Goal: Task Accomplishment & Management: Complete application form

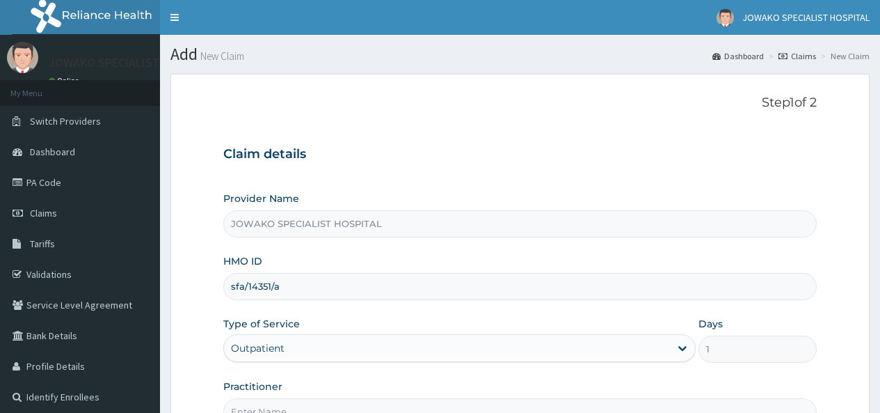
type input "DR.AKANET M."
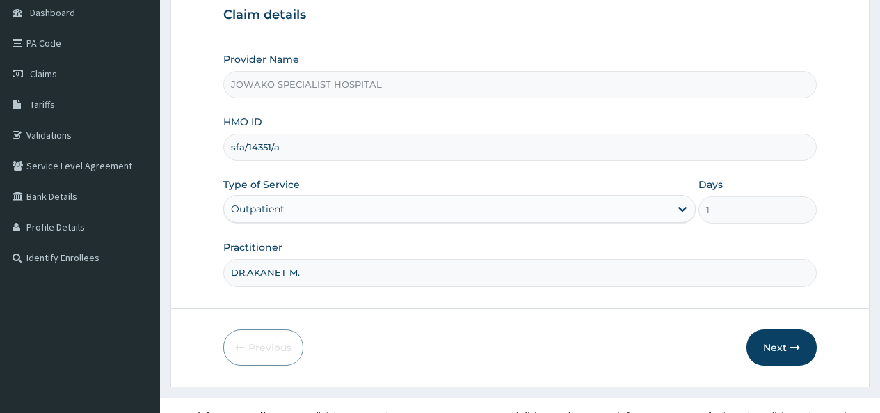
click at [773, 329] on button "Next" at bounding box center [782, 347] width 70 height 36
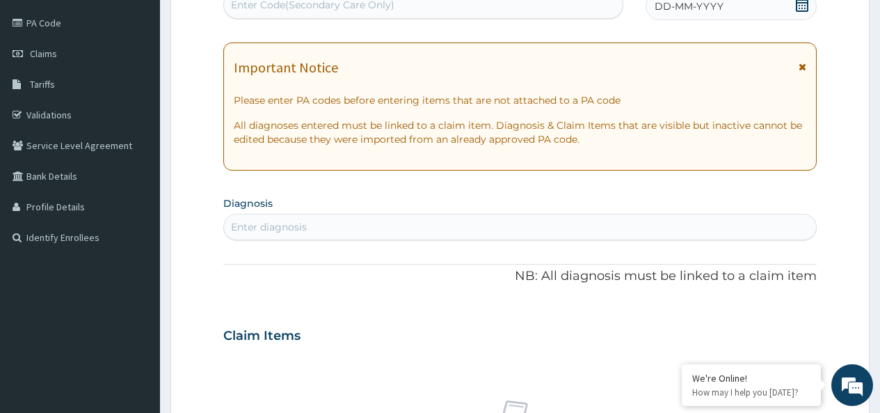
scroll to position [0, 0]
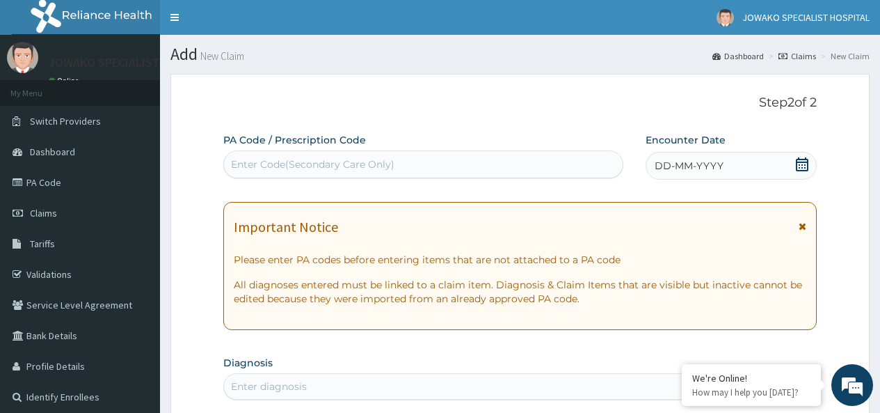
click at [334, 163] on div "Enter Code(Secondary Care Only)" at bounding box center [313, 164] width 164 height 14
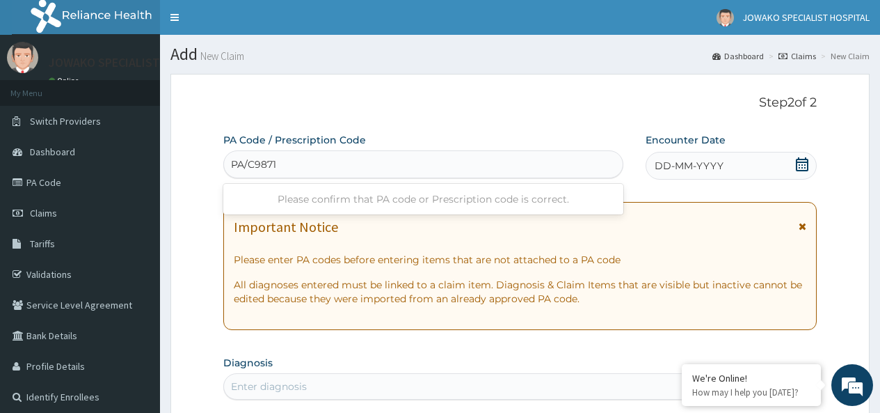
type input "PA/C98717"
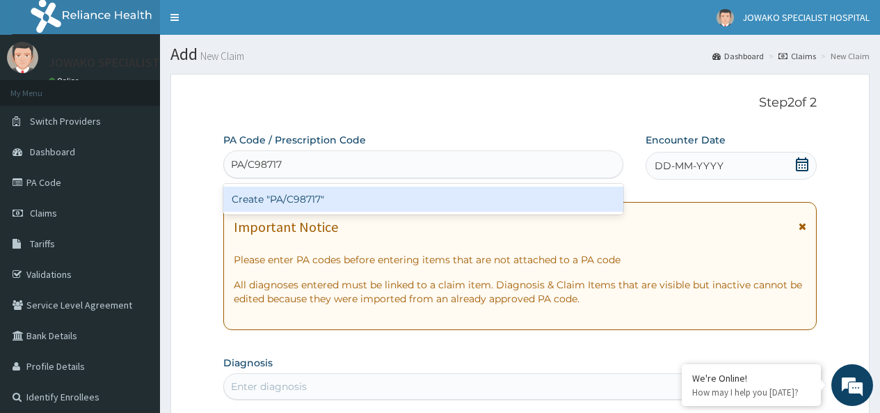
click at [339, 202] on div "Create "PA/C98717"" at bounding box center [422, 198] width 399 height 25
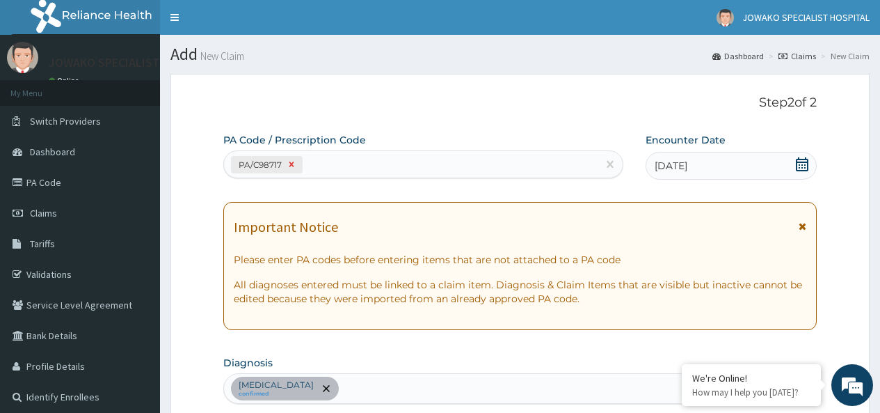
click at [292, 164] on icon at bounding box center [291, 164] width 5 height 5
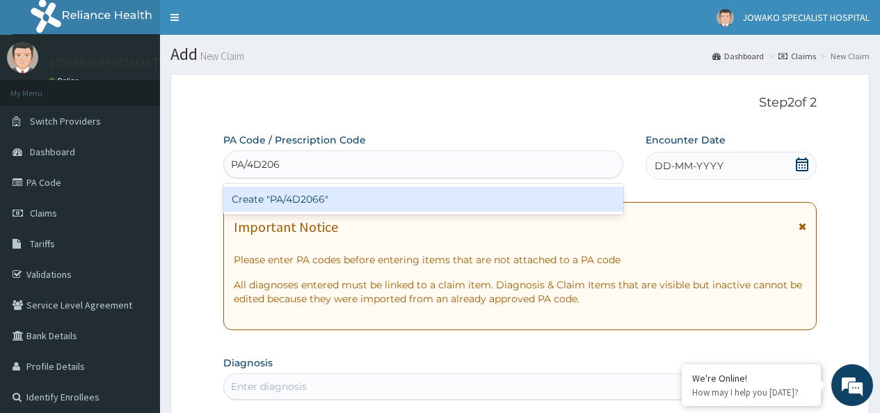
type input "PA/4D2066"
click at [321, 200] on div "Create "PA/4D2066"" at bounding box center [422, 198] width 399 height 25
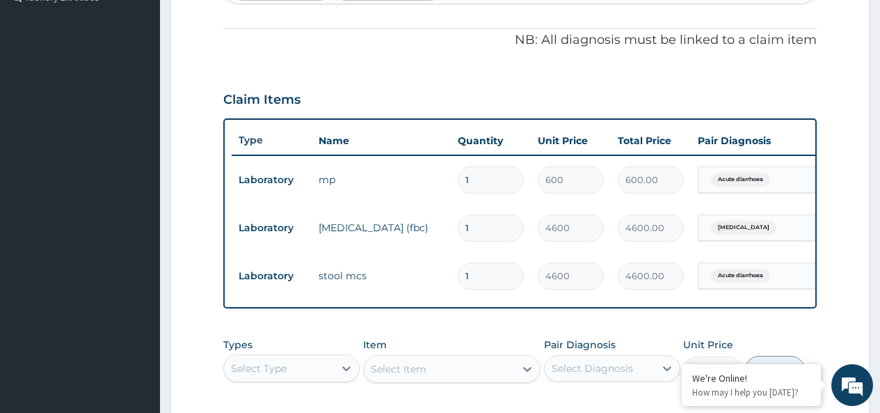
scroll to position [0, 104]
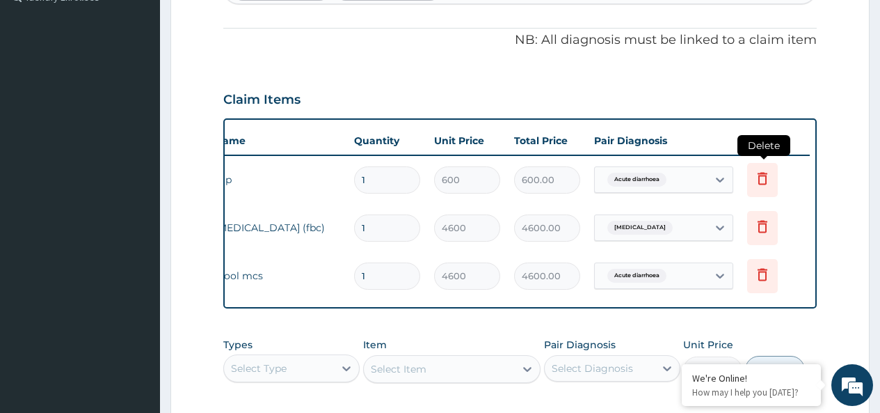
click at [761, 179] on icon at bounding box center [762, 178] width 17 height 17
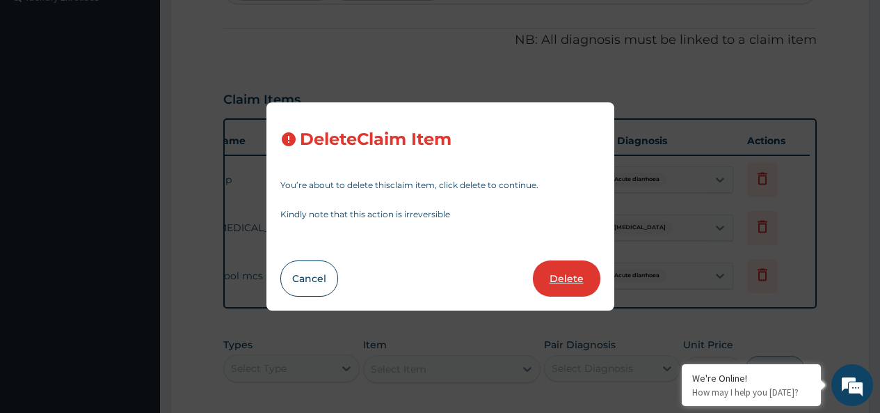
click at [574, 281] on button "Delete" at bounding box center [566, 278] width 67 height 36
type input "4600"
type input "4600.00"
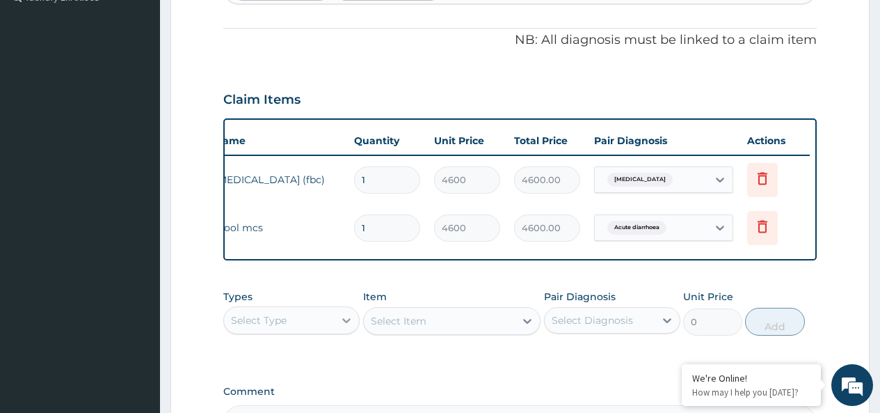
click at [347, 327] on icon at bounding box center [347, 320] width 14 height 14
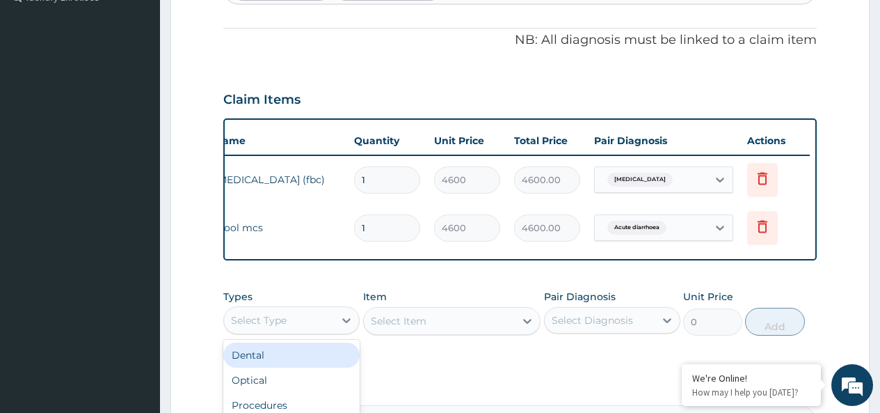
scroll to position [583, 0]
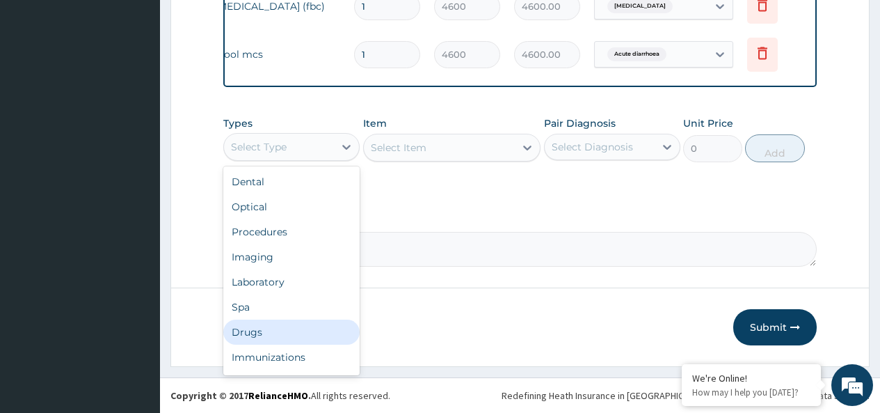
click at [253, 334] on div "Drugs" at bounding box center [291, 331] width 136 height 25
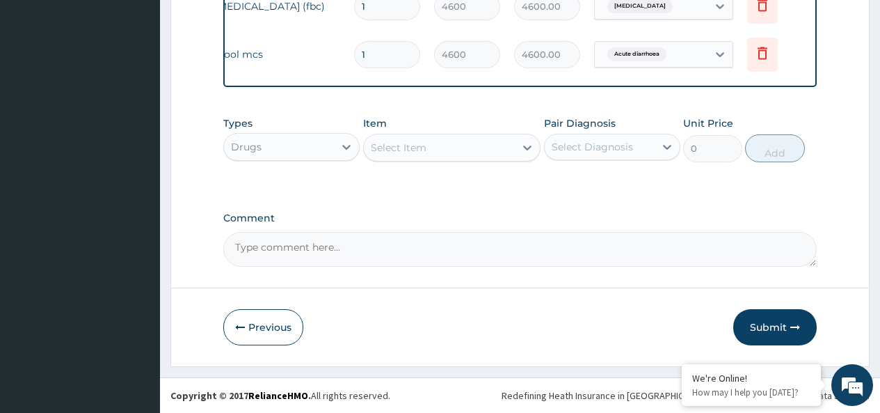
click at [454, 148] on div "Select Item" at bounding box center [440, 147] width 152 height 22
click at [413, 146] on div "Select Item" at bounding box center [399, 148] width 56 height 14
click at [344, 145] on icon at bounding box center [347, 147] width 14 height 14
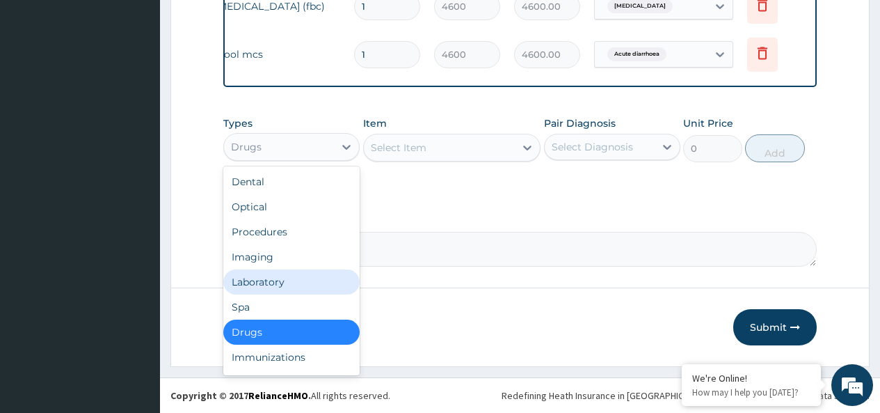
click at [269, 280] on div "Laboratory" at bounding box center [291, 281] width 136 height 25
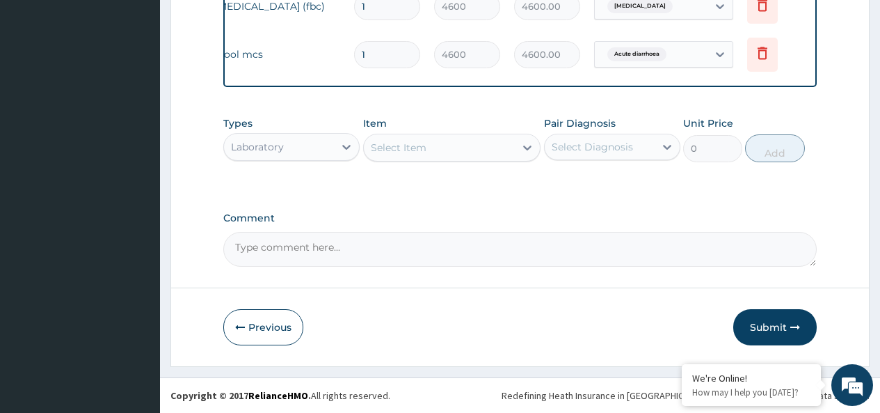
click at [419, 147] on div "Select Item" at bounding box center [399, 148] width 56 height 14
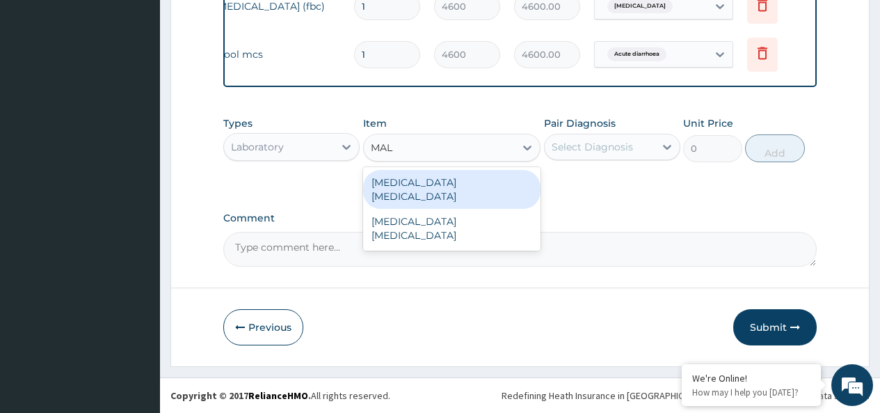
type input "MALA"
click at [437, 181] on div "[MEDICAL_DATA] [MEDICAL_DATA]" at bounding box center [452, 189] width 178 height 39
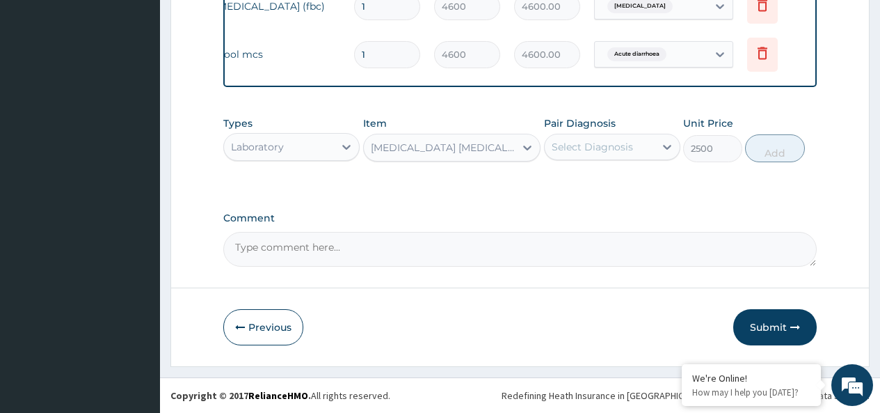
type input "2500"
click at [607, 148] on div "Select Diagnosis" at bounding box center [592, 147] width 81 height 14
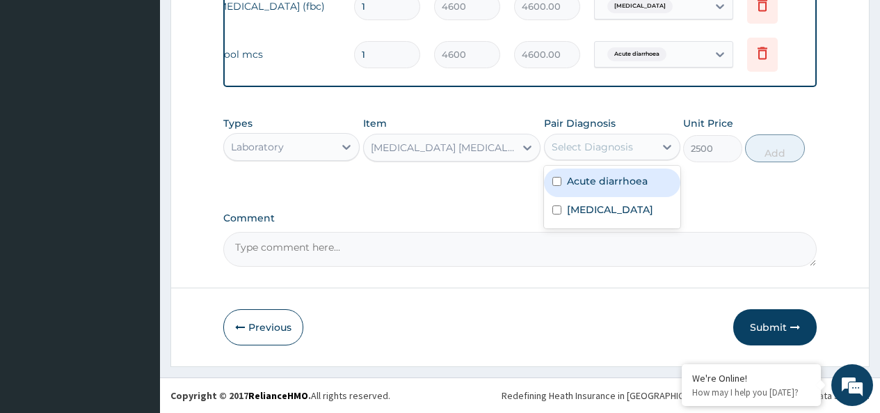
scroll to position [305, 0]
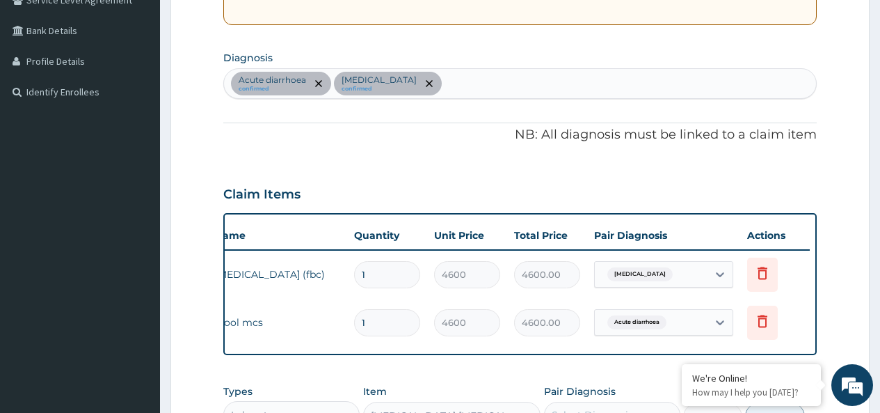
click at [474, 81] on div "Acute diarrhoea confirmed [MEDICAL_DATA] confirmed" at bounding box center [520, 83] width 592 height 29
type input "MALA"
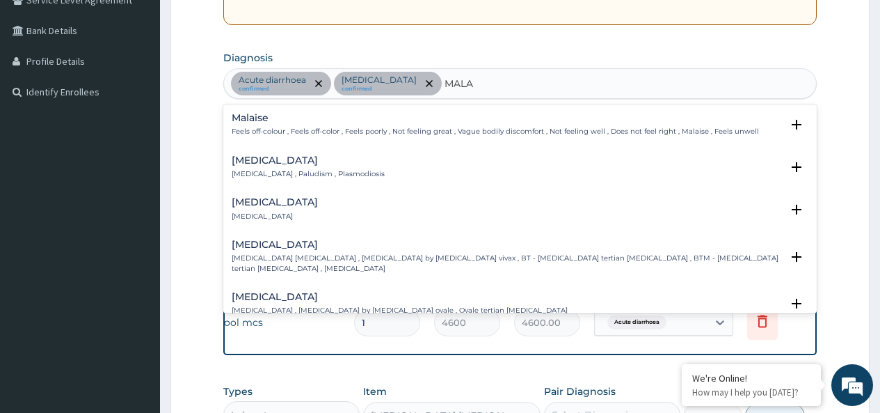
click at [262, 166] on h4 "[MEDICAL_DATA]" at bounding box center [308, 160] width 153 height 10
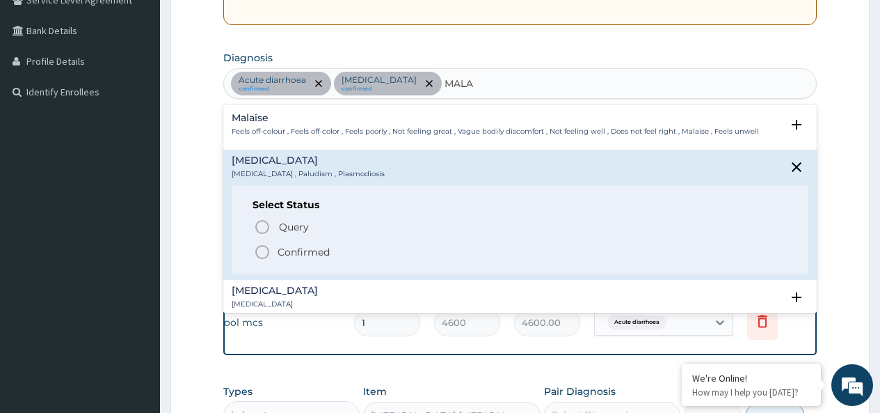
click at [262, 229] on icon "status option query" at bounding box center [262, 226] width 17 height 17
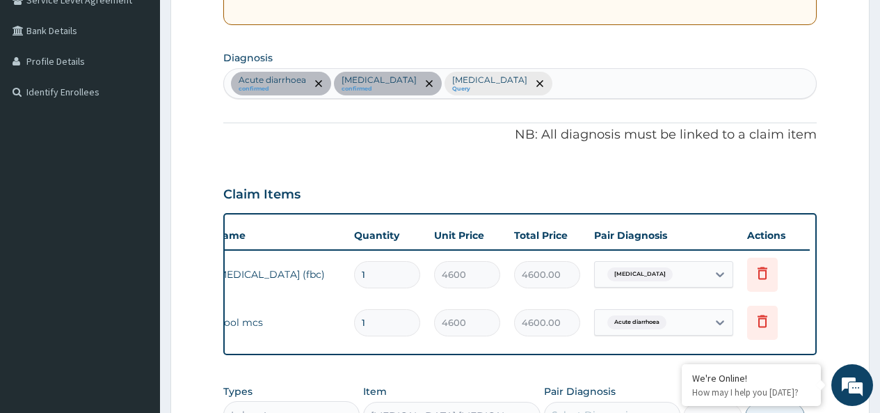
scroll to position [583, 0]
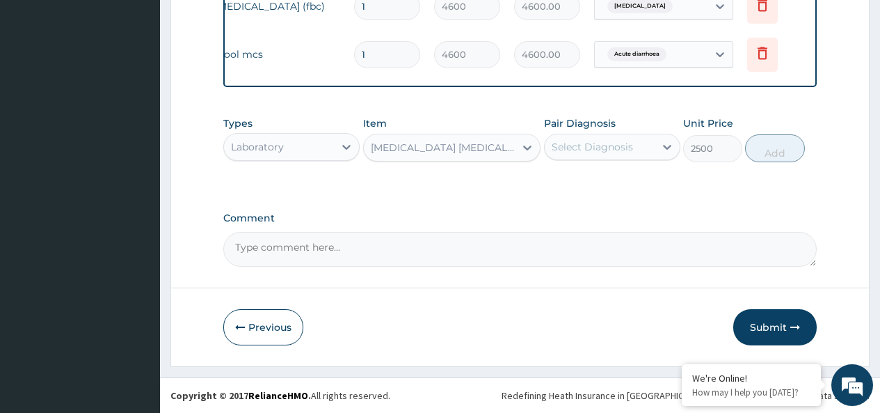
click at [594, 147] on div "Select Diagnosis" at bounding box center [592, 147] width 81 height 14
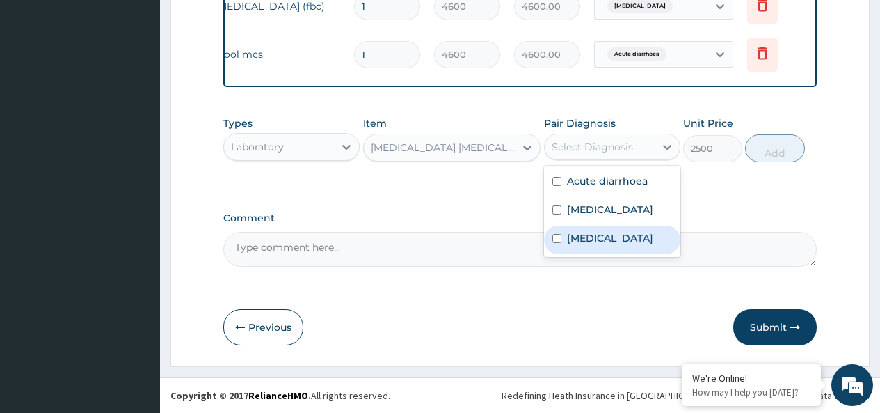
click at [557, 241] on input "checkbox" at bounding box center [556, 238] width 9 height 9
click at [780, 323] on button "Submit" at bounding box center [775, 327] width 84 height 36
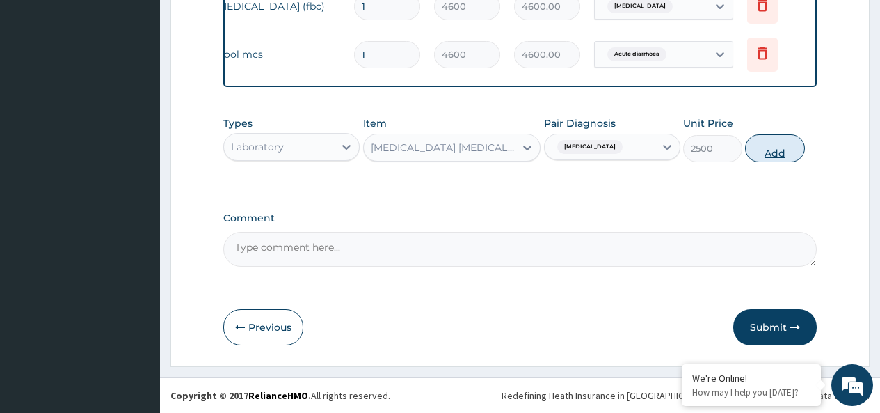
click at [770, 152] on button "Add" at bounding box center [774, 148] width 59 height 28
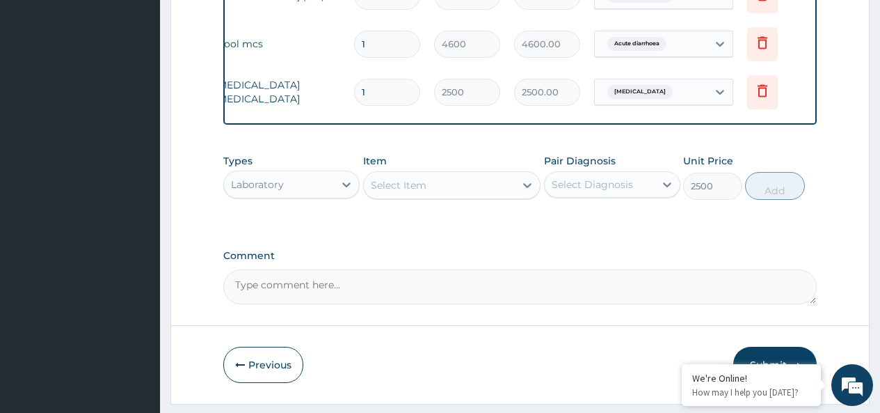
type input "0"
click at [348, 191] on icon at bounding box center [347, 184] width 14 height 14
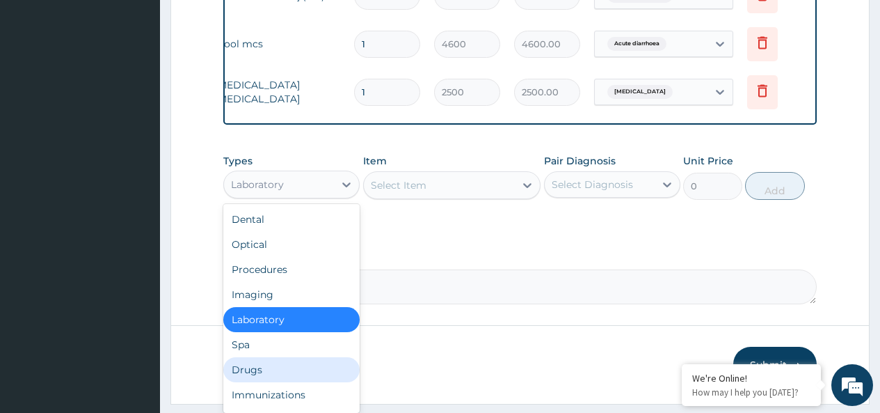
click at [255, 382] on div "Drugs" at bounding box center [291, 369] width 136 height 25
click at [255, 382] on button "Previous" at bounding box center [263, 365] width 80 height 36
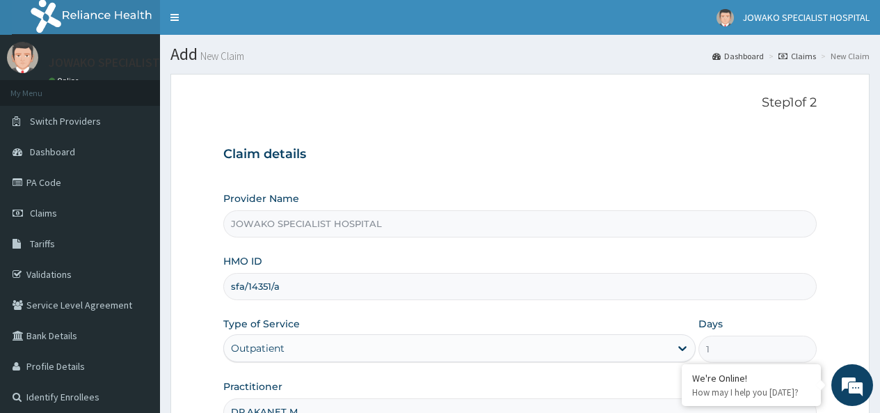
scroll to position [159, 0]
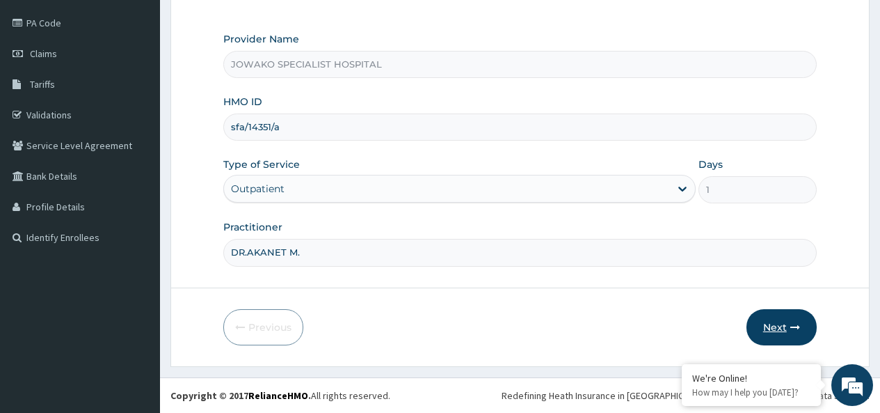
click at [777, 326] on button "Next" at bounding box center [782, 327] width 70 height 36
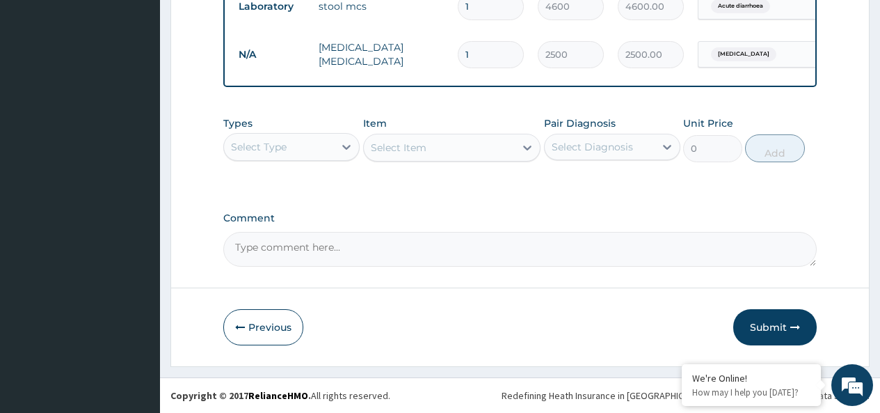
scroll to position [283, 0]
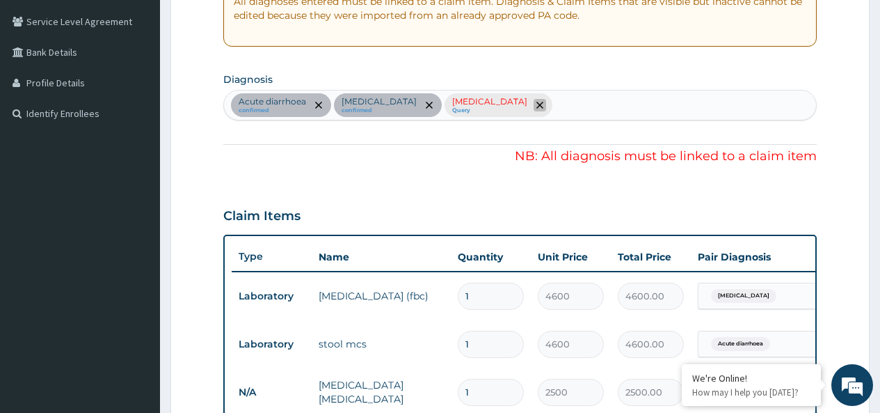
click at [536, 106] on icon "remove selection option" at bounding box center [539, 105] width 7 height 7
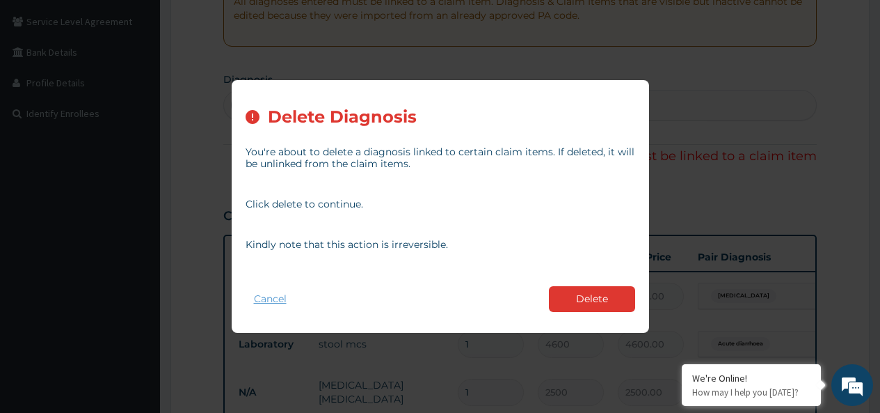
click at [264, 296] on button "Cancel" at bounding box center [270, 299] width 49 height 20
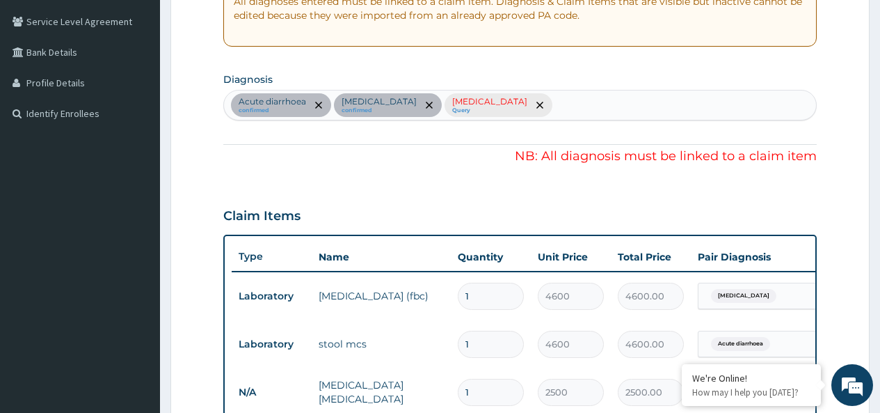
scroll to position [631, 0]
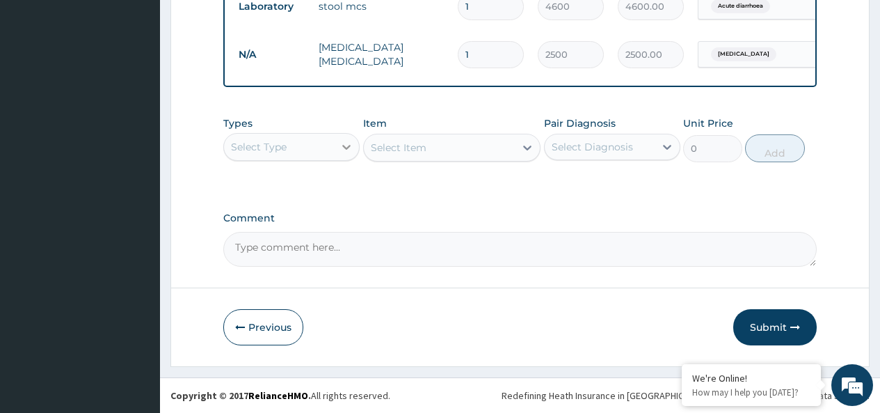
click at [346, 147] on icon at bounding box center [346, 147] width 8 height 5
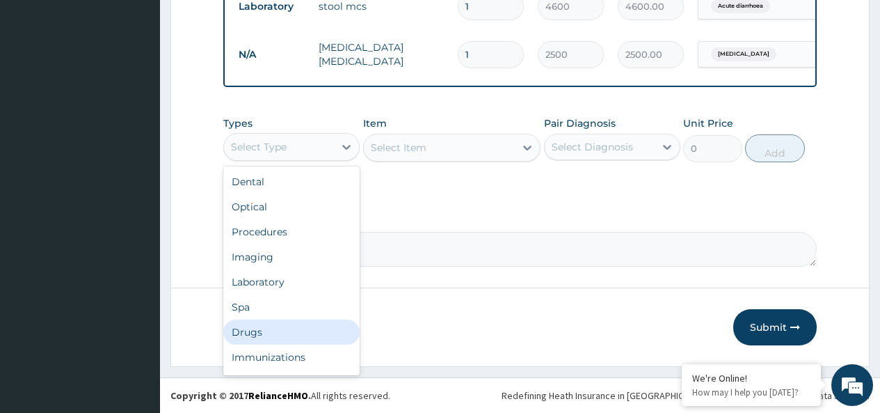
click at [250, 333] on div "Drugs" at bounding box center [291, 331] width 136 height 25
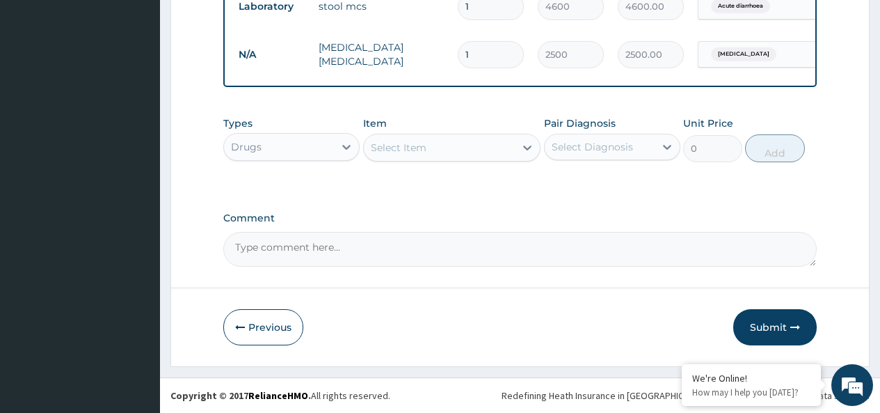
click at [420, 150] on div "Select Item" at bounding box center [399, 148] width 56 height 14
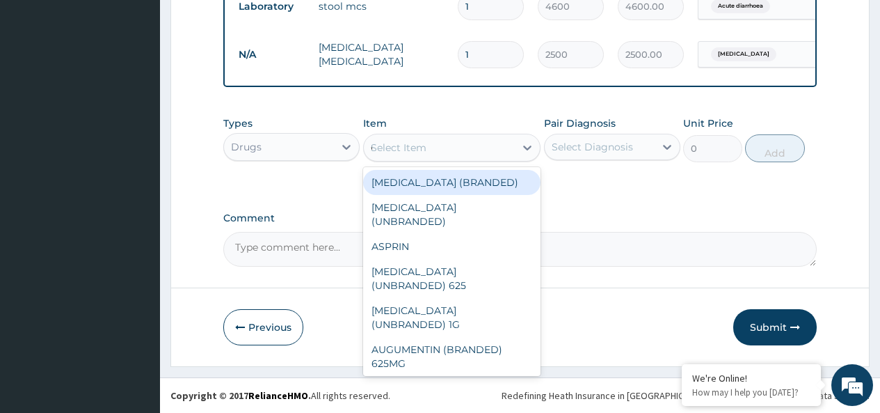
type input "ORT"
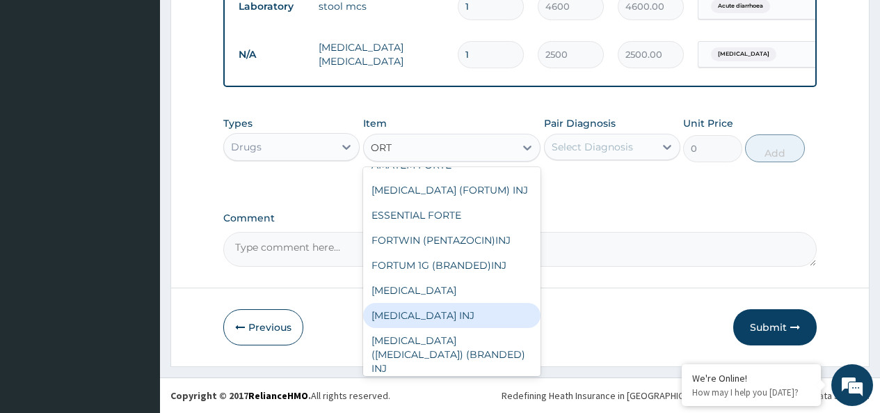
scroll to position [214, 0]
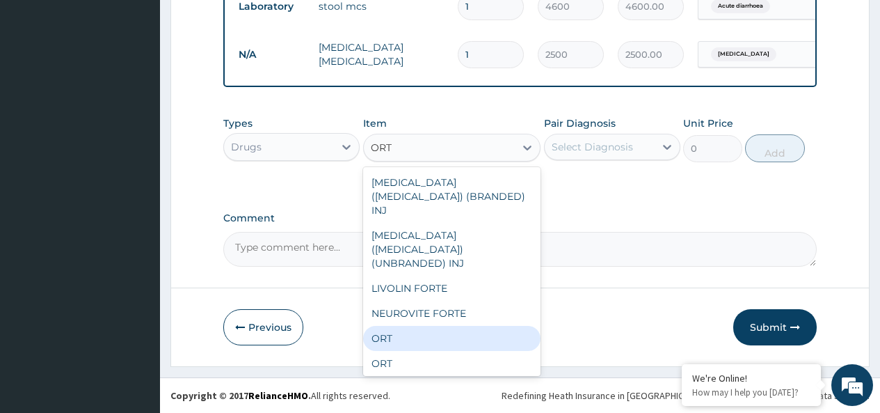
click at [393, 326] on div "ORT" at bounding box center [452, 338] width 178 height 25
type input "220"
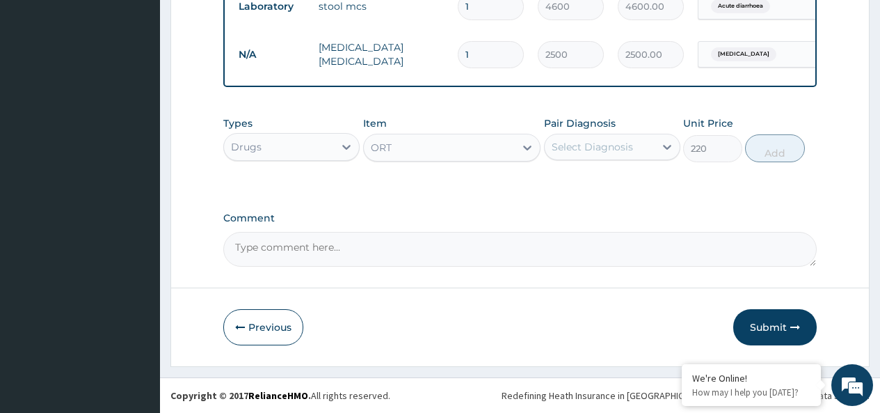
click at [609, 143] on div "Select Diagnosis" at bounding box center [592, 147] width 81 height 14
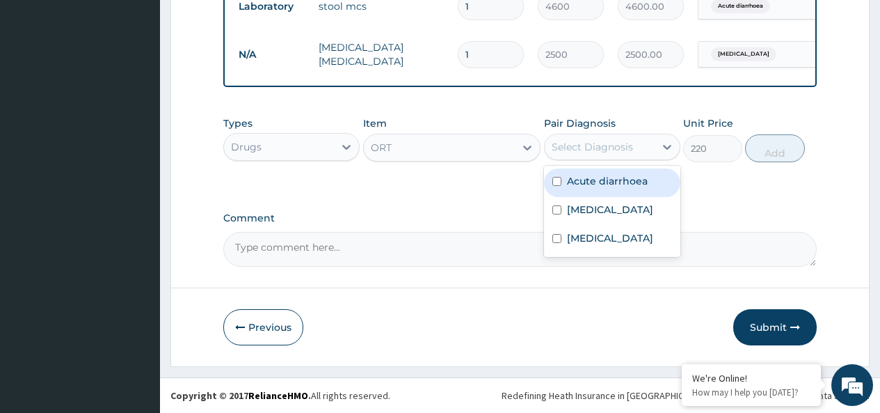
click at [556, 183] on input "checkbox" at bounding box center [556, 181] width 9 height 9
checkbox input "true"
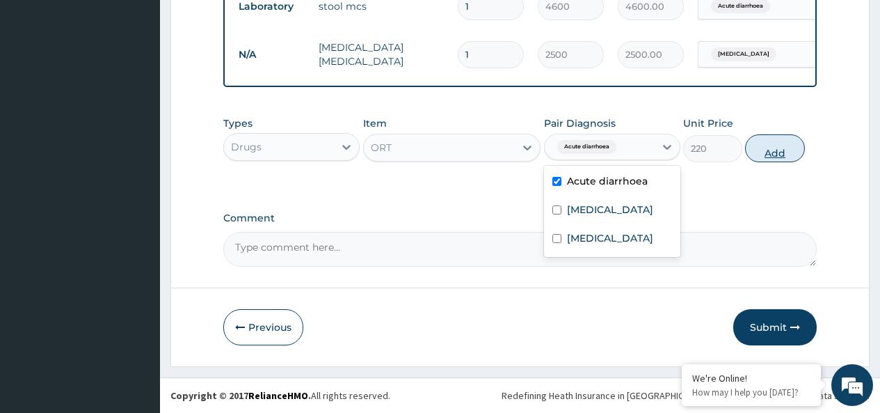
click at [779, 152] on button "Add" at bounding box center [774, 148] width 59 height 28
type input "0"
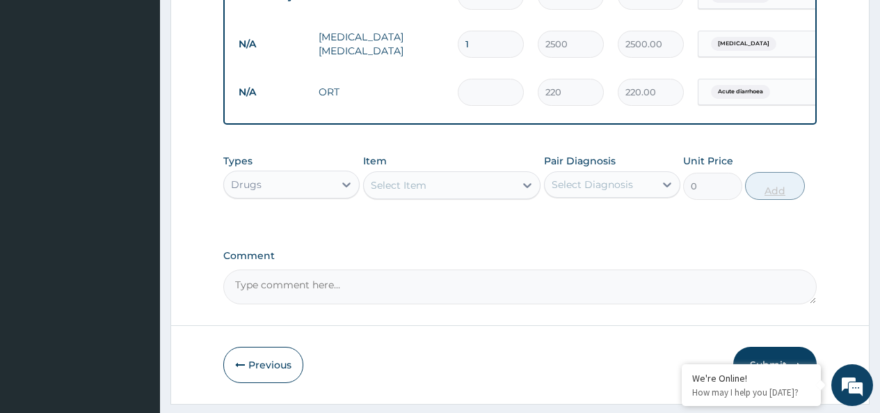
type input "2"
type input "440.00"
type input "2"
click at [397, 192] on div "Select Item" at bounding box center [399, 185] width 56 height 14
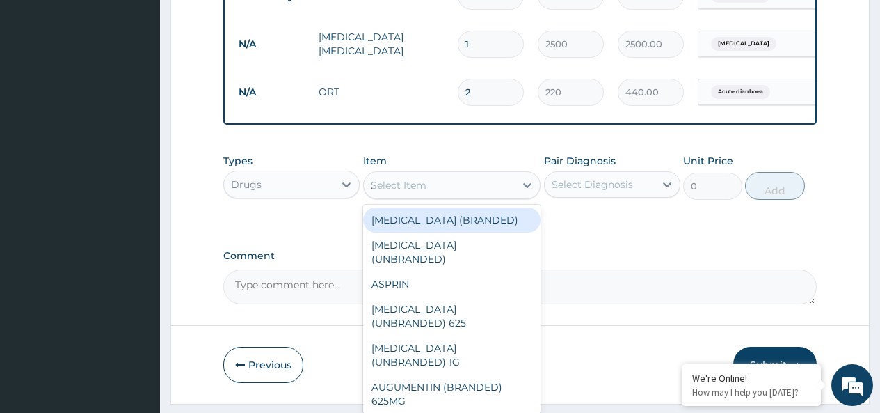
type input "ZINC"
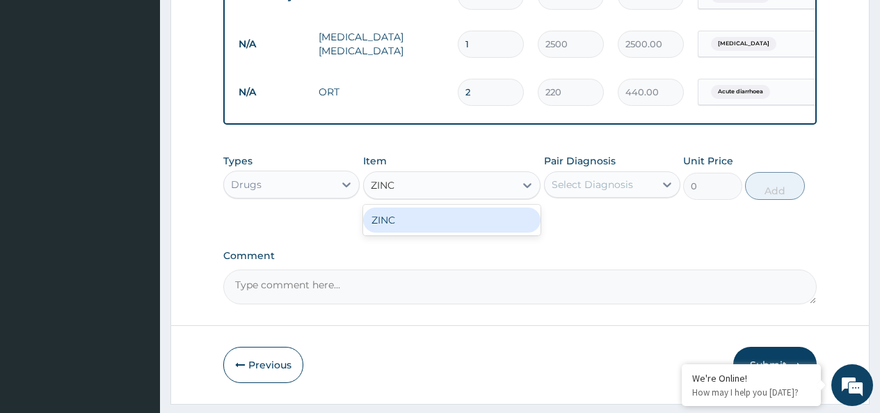
click at [406, 232] on div "ZINC" at bounding box center [452, 219] width 178 height 25
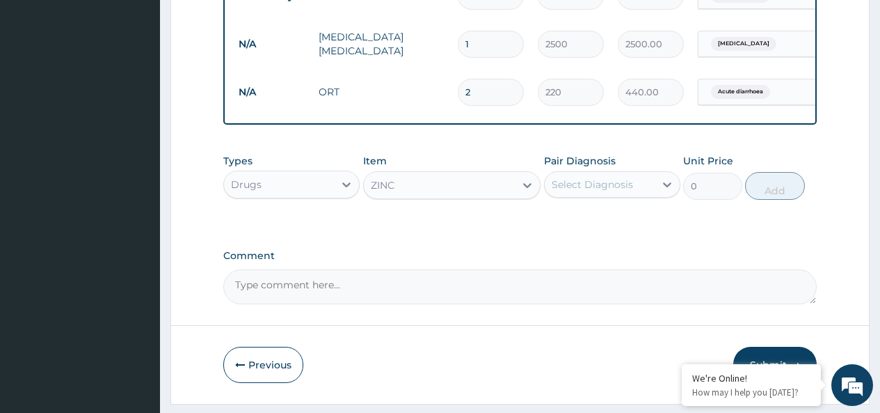
type input "70"
click at [608, 191] on div "Select Diagnosis" at bounding box center [592, 184] width 81 height 14
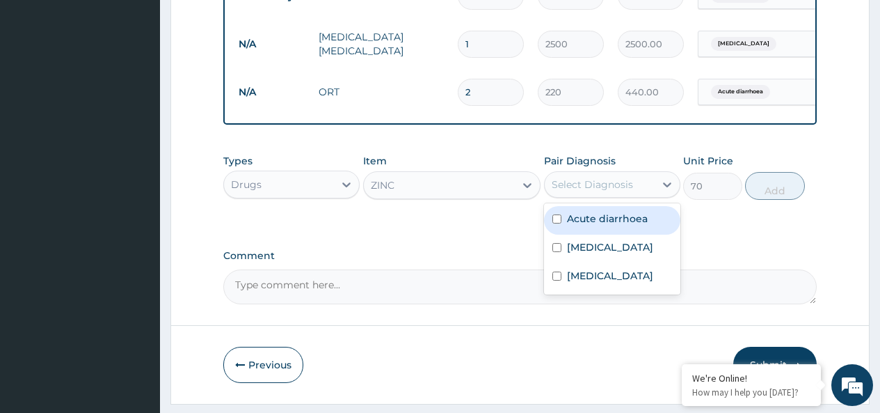
click at [557, 223] on input "checkbox" at bounding box center [556, 218] width 9 height 9
checkbox input "true"
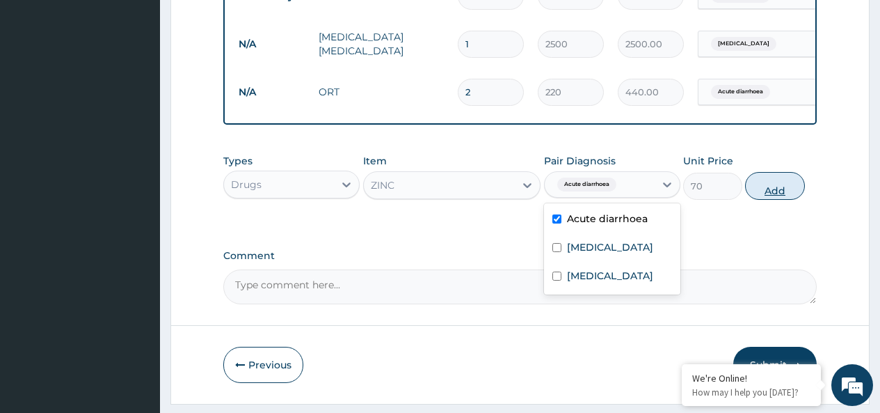
click at [770, 198] on button "Add" at bounding box center [774, 186] width 59 height 28
type input "0"
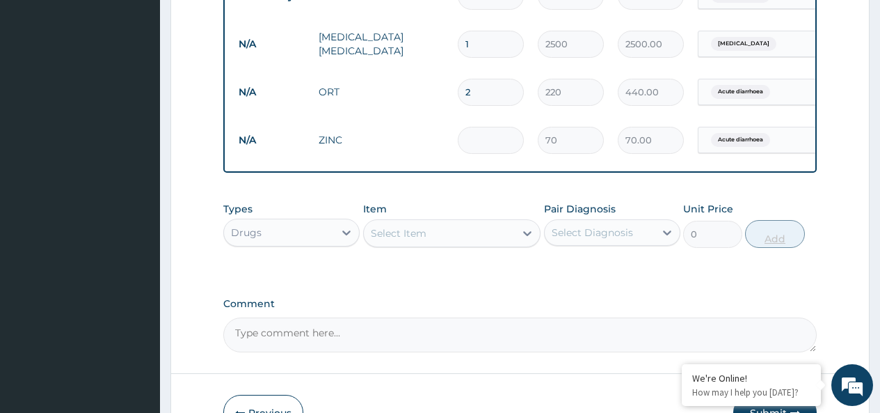
type input "0.00"
type input "1"
type input "70.00"
type input "10"
type input "700.00"
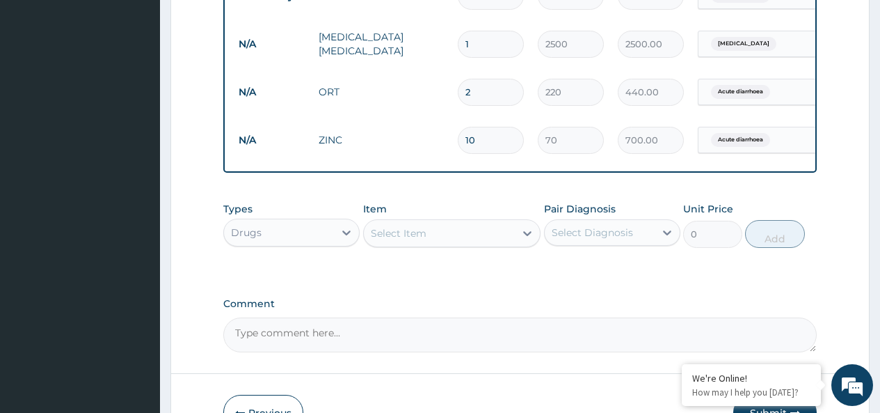
type input "10"
click at [420, 240] on div "Select Item" at bounding box center [399, 233] width 56 height 14
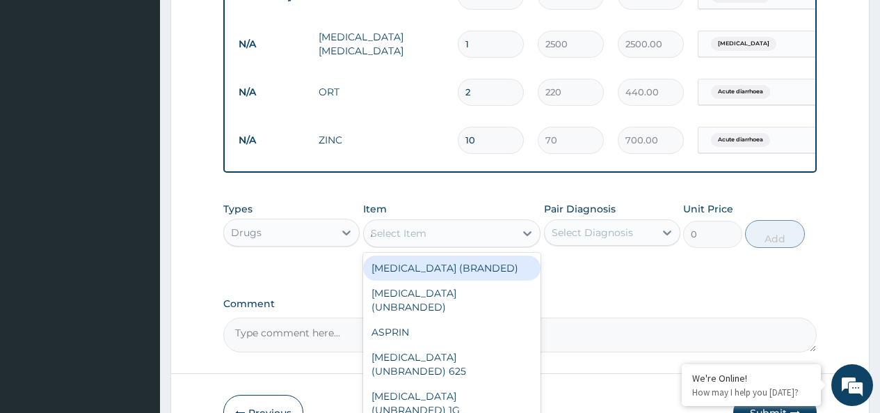
type input "AMA"
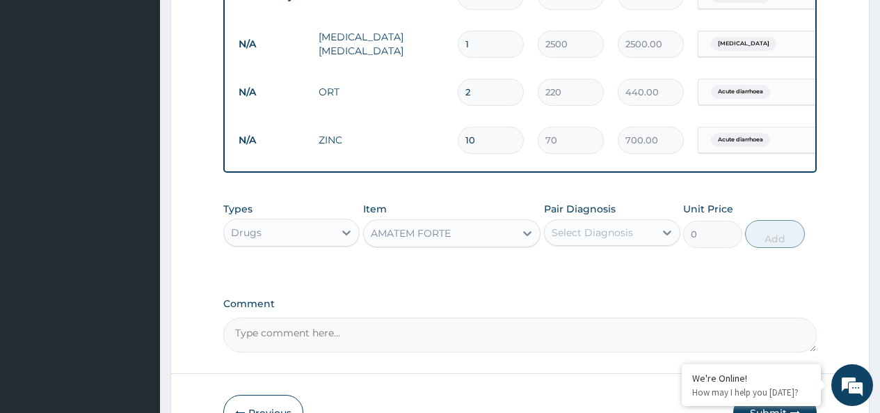
type input "1650"
click at [616, 239] on div "Select Diagnosis" at bounding box center [592, 232] width 81 height 14
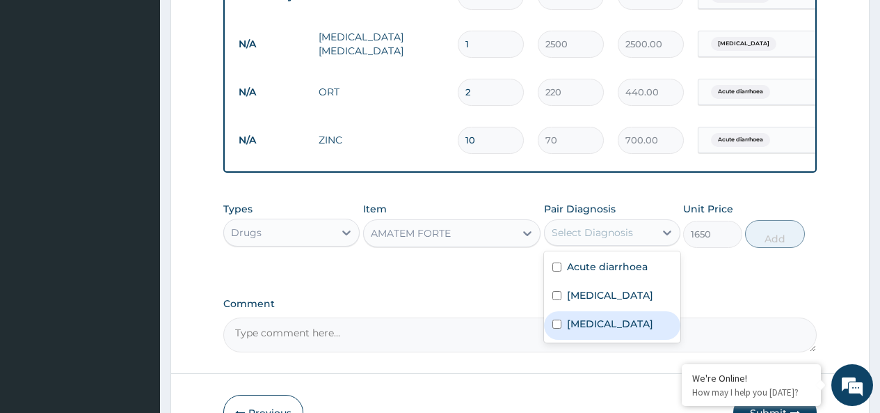
click at [558, 328] on input "checkbox" at bounding box center [556, 323] width 9 height 9
checkbox input "true"
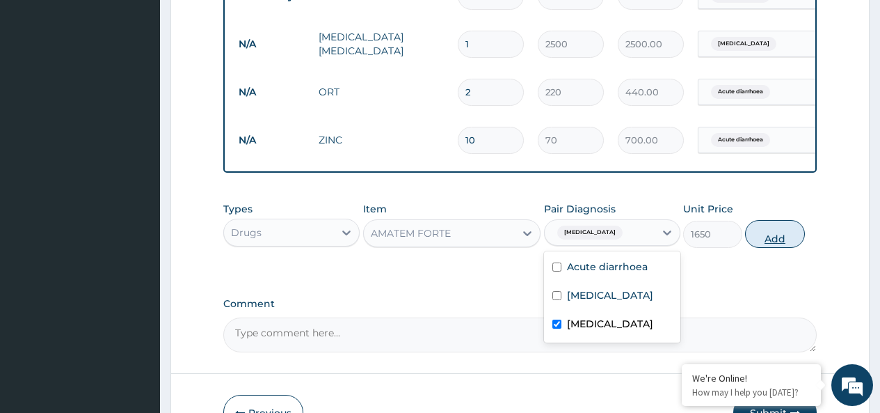
click at [781, 245] on button "Add" at bounding box center [774, 234] width 59 height 28
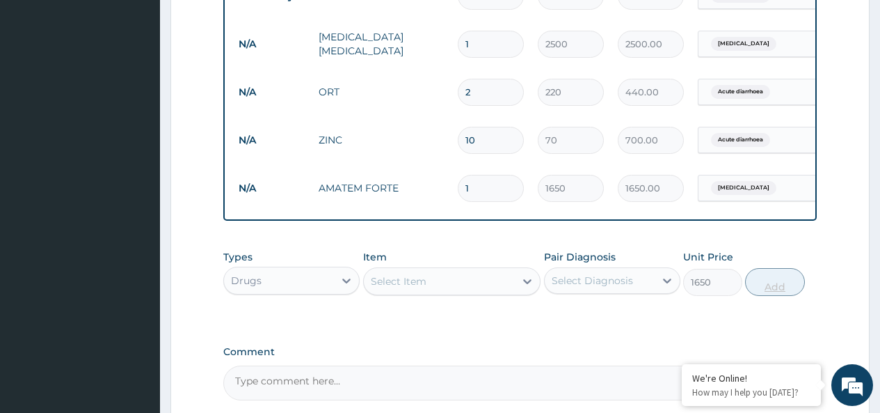
type input "0"
click at [419, 288] on div "Select Item" at bounding box center [399, 281] width 56 height 14
type input "PARA"
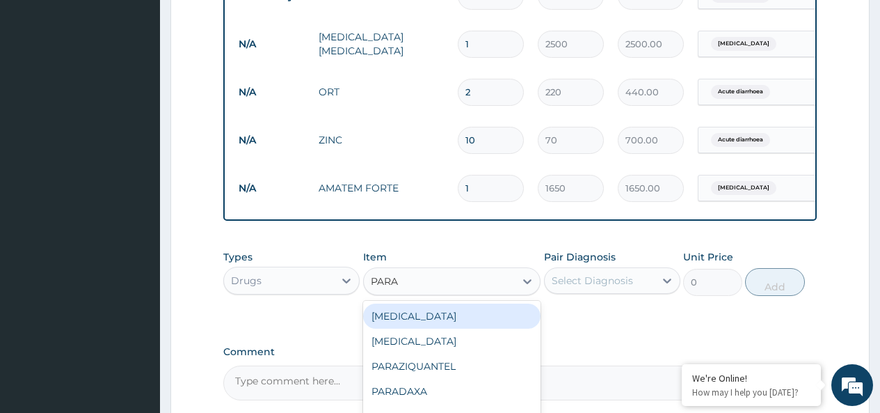
click at [411, 349] on div "[MEDICAL_DATA]" at bounding box center [452, 340] width 178 height 25
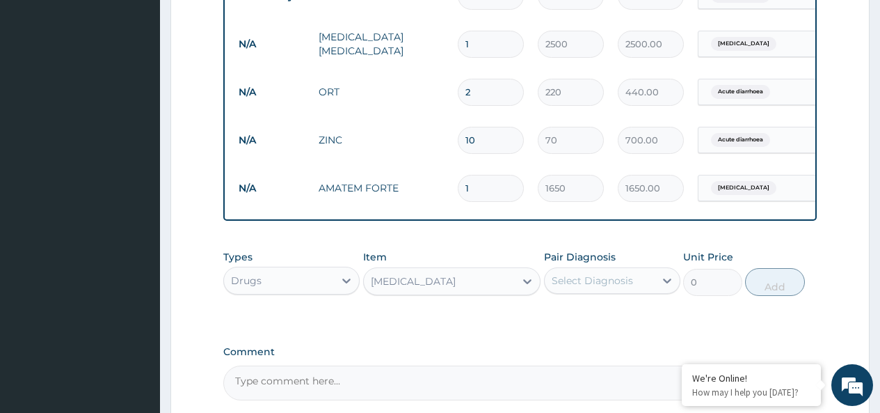
type input "10"
click at [609, 287] on div "Select Diagnosis" at bounding box center [592, 280] width 81 height 14
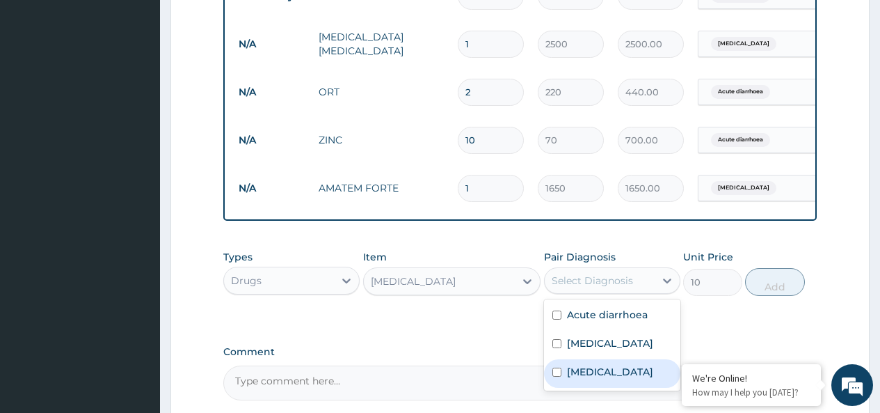
click at [555, 376] on input "checkbox" at bounding box center [556, 371] width 9 height 9
checkbox input "true"
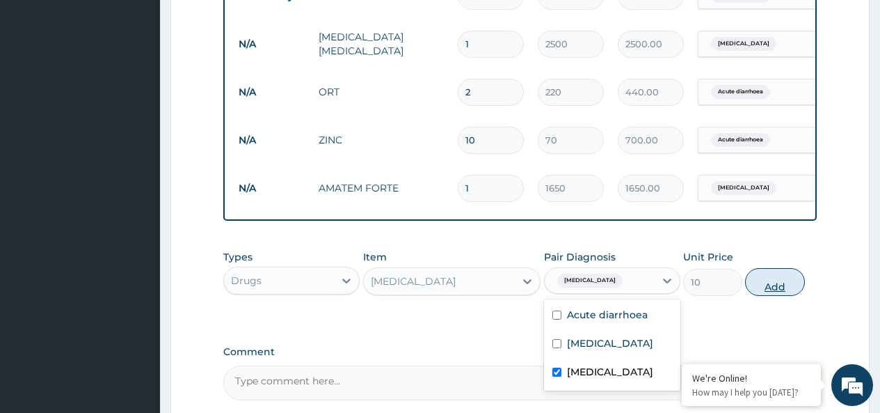
click at [777, 289] on button "Add" at bounding box center [774, 282] width 59 height 28
type input "0"
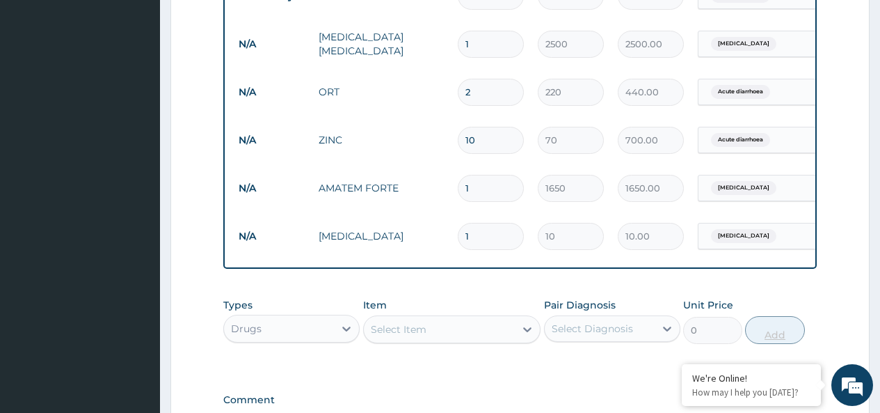
type input "18"
type input "180.00"
type input "18"
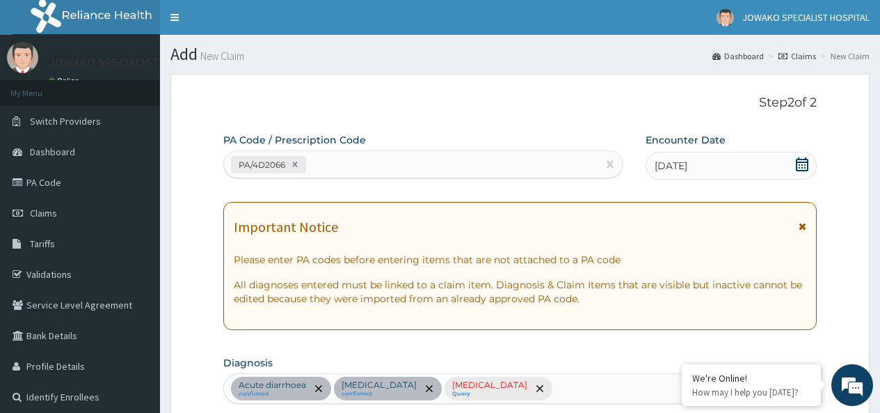
scroll to position [209, 0]
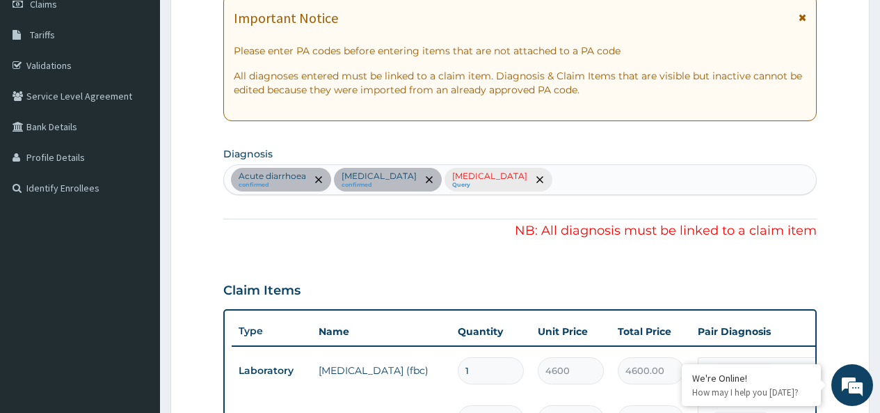
click at [527, 184] on div "Acute diarrhoea confirmed [MEDICAL_DATA] confirmed [MEDICAL_DATA] Query" at bounding box center [520, 179] width 592 height 29
type input "RHINI"
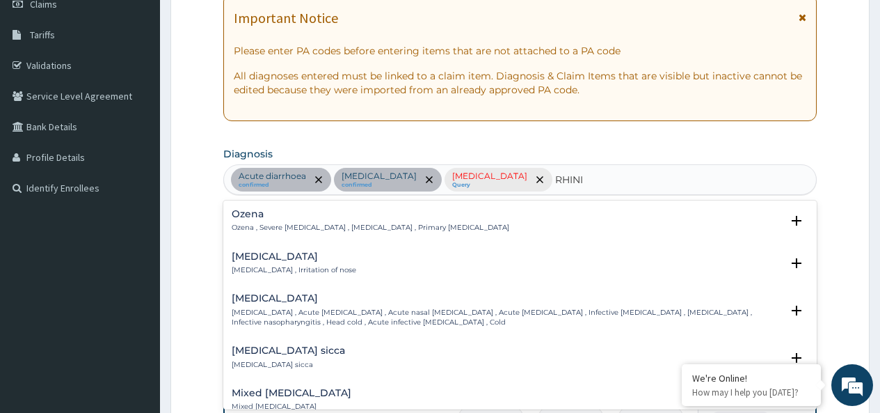
click at [257, 258] on h4 "[MEDICAL_DATA]" at bounding box center [294, 256] width 125 height 10
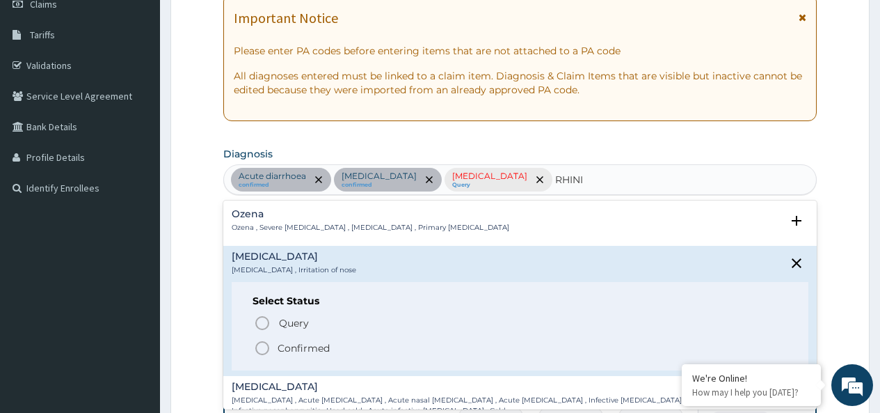
click at [264, 347] on icon "status option filled" at bounding box center [262, 348] width 17 height 17
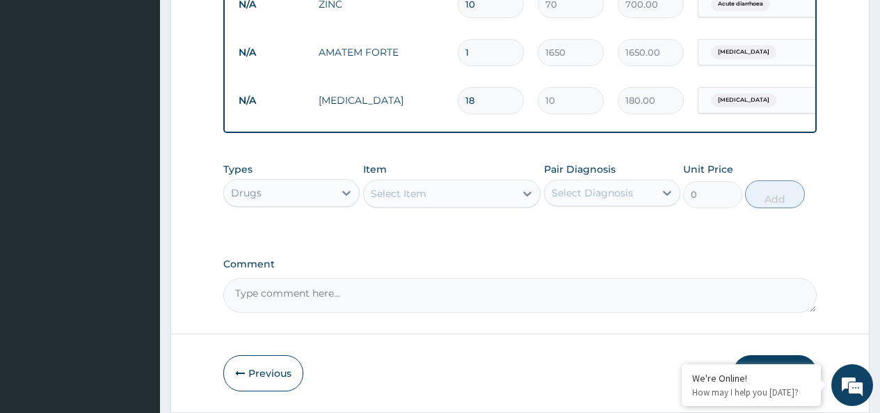
scroll to position [823, 0]
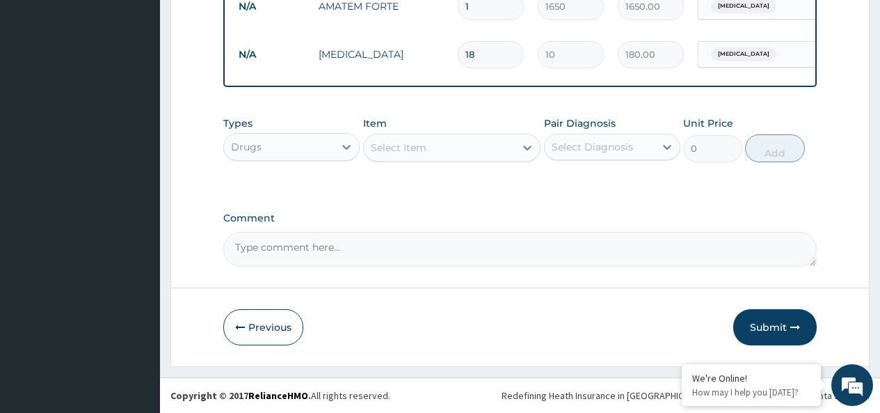
click at [426, 148] on div "Select Item" at bounding box center [399, 148] width 56 height 14
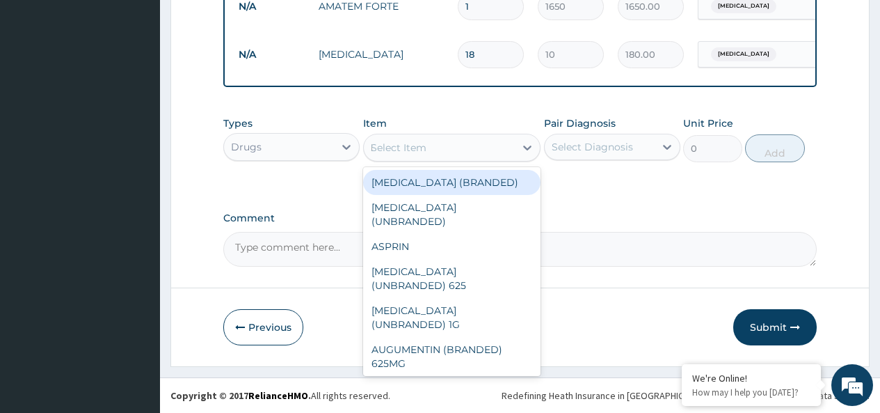
type input "PIRI"
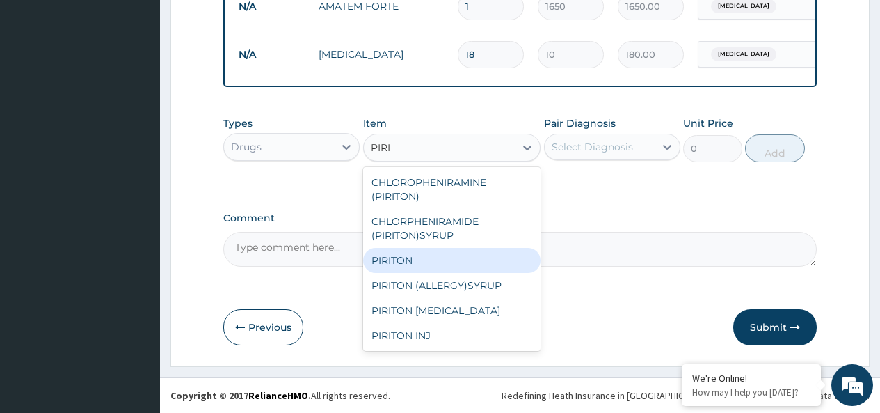
click at [396, 261] on div "PIRITON" at bounding box center [452, 260] width 178 height 25
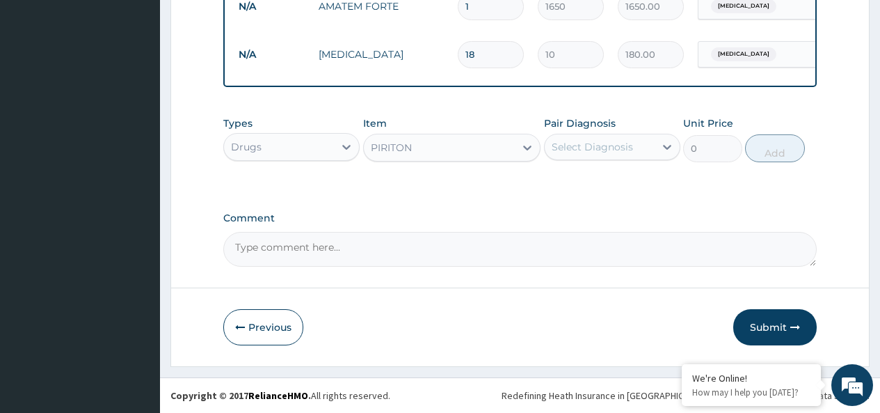
type input "20"
click at [605, 148] on div "Select Diagnosis" at bounding box center [592, 147] width 81 height 14
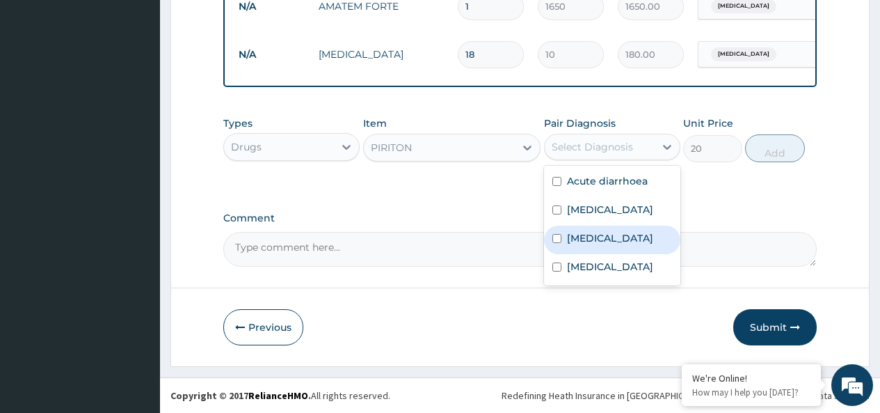
click at [558, 265] on input "checkbox" at bounding box center [556, 266] width 9 height 9
checkbox input "true"
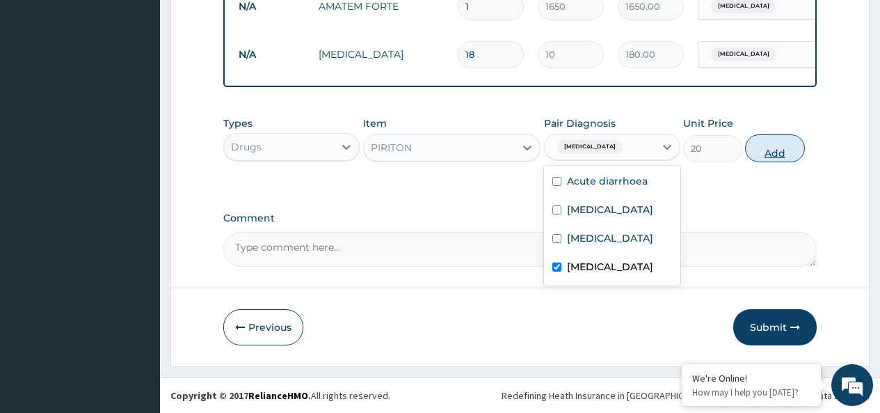
click at [773, 150] on button "Add" at bounding box center [774, 148] width 59 height 28
type input "0"
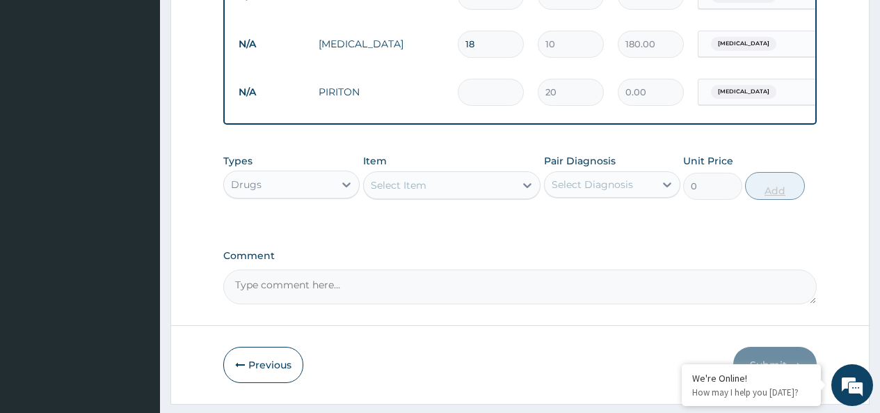
type input "0.00"
type input "5"
type input "100.00"
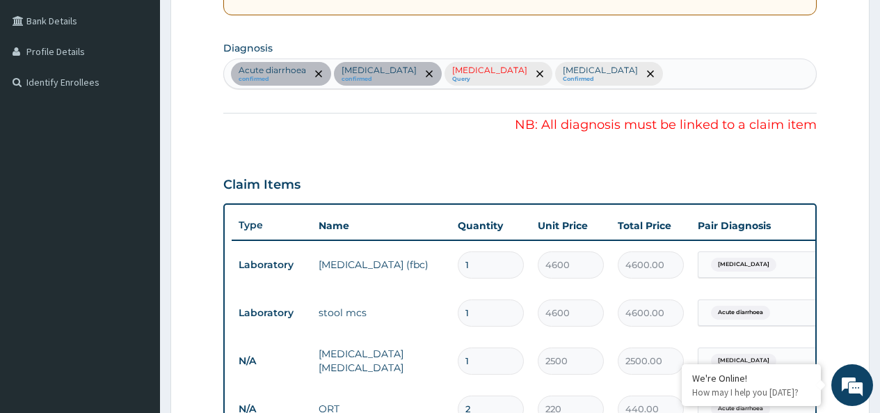
scroll to position [106, 0]
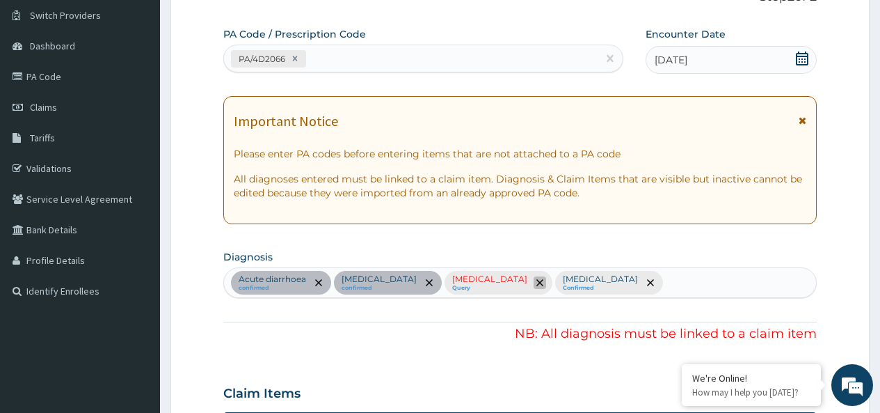
click at [536, 281] on icon "remove selection option" at bounding box center [539, 282] width 7 height 7
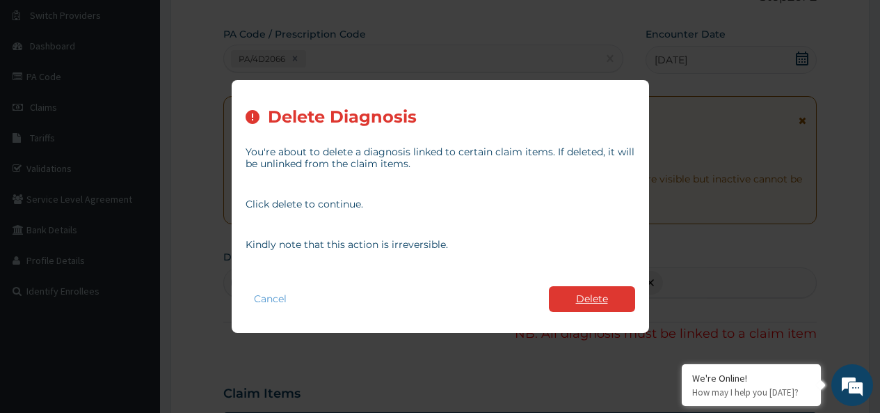
type input "5"
click at [585, 294] on button "Delete" at bounding box center [592, 299] width 86 height 26
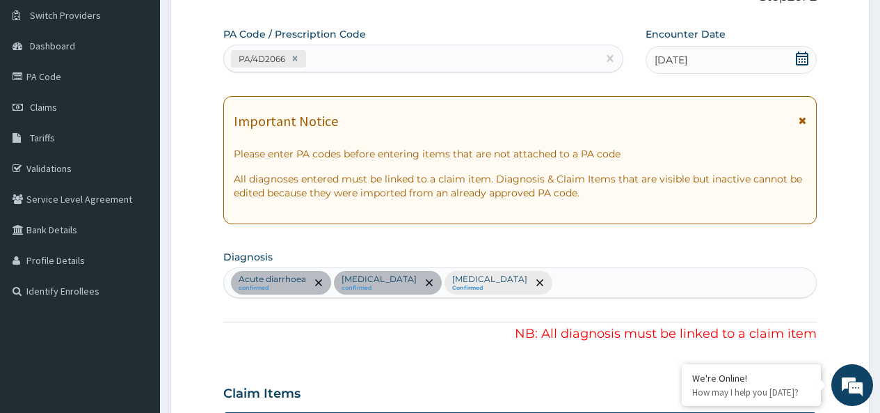
click at [536, 283] on div "Acute diarrhoea confirmed [MEDICAL_DATA] confirmed [MEDICAL_DATA] Confirmed" at bounding box center [520, 282] width 592 height 29
type input "MALA"
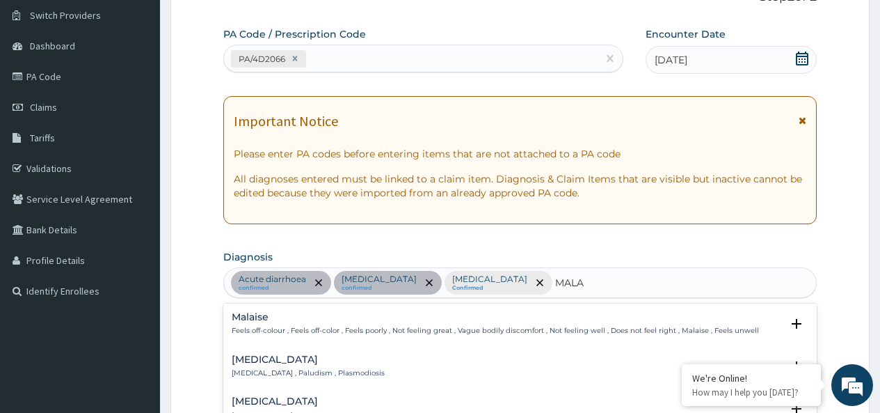
click at [253, 365] on h4 "[MEDICAL_DATA]" at bounding box center [308, 359] width 153 height 10
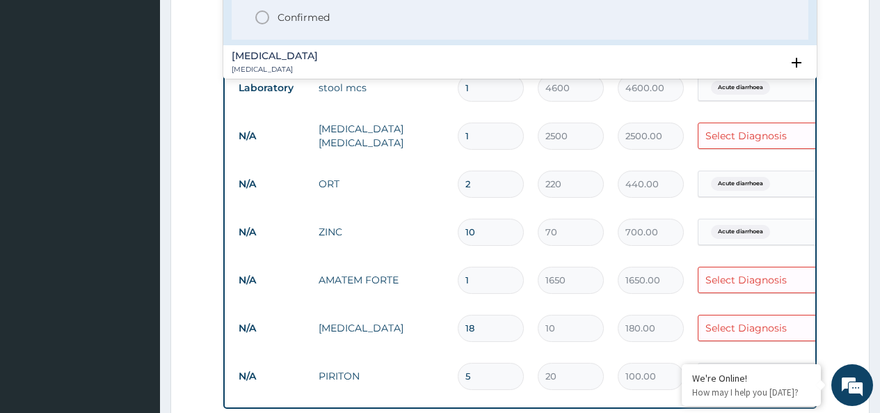
scroll to position [261, 0]
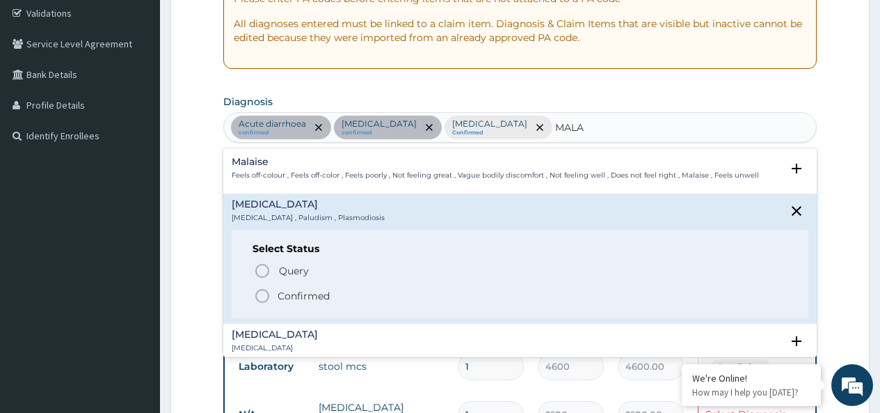
click at [262, 296] on icon "status option filled" at bounding box center [262, 295] width 17 height 17
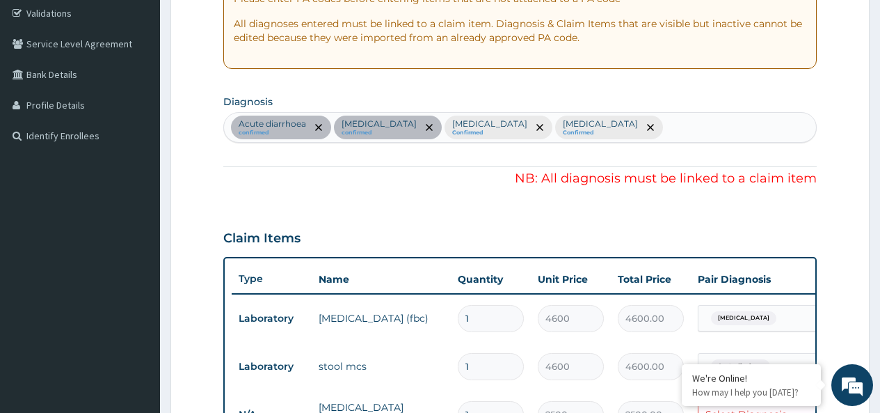
scroll to position [609, 0]
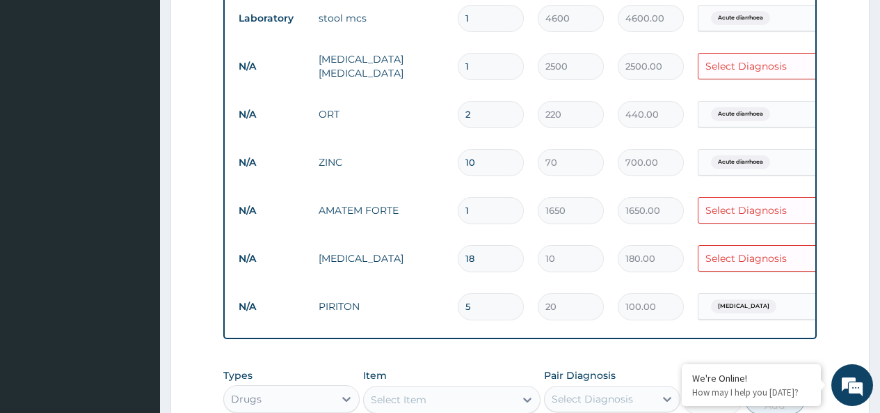
click at [782, 64] on div "Select Diagnosis" at bounding box center [746, 66] width 81 height 14
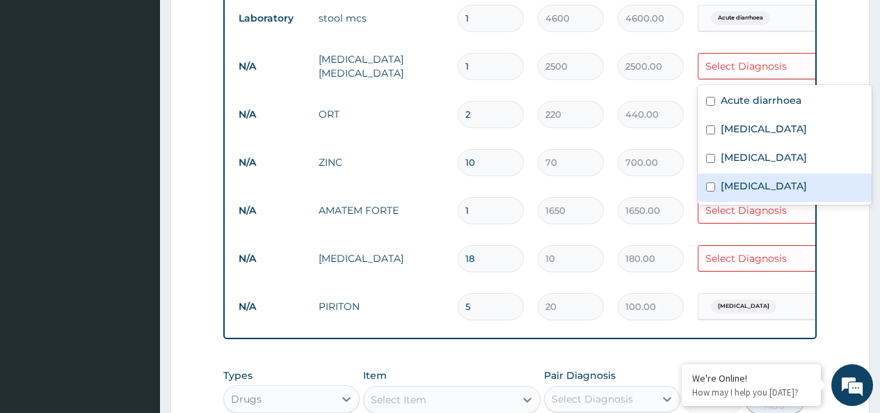
click at [712, 186] on input "checkbox" at bounding box center [710, 186] width 9 height 9
checkbox input "true"
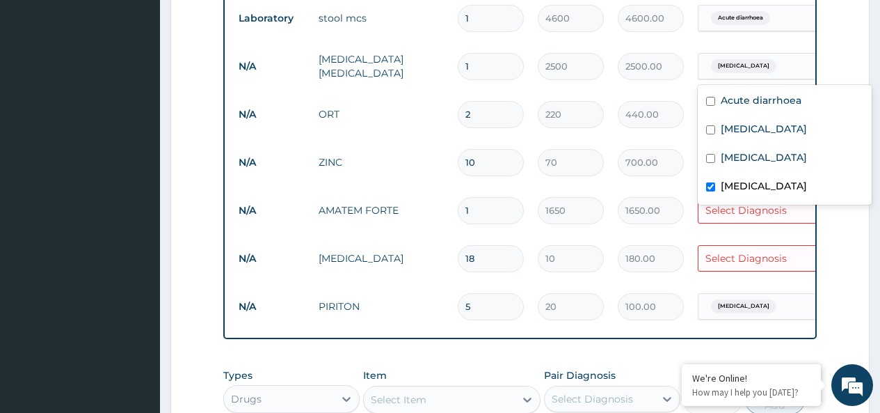
click at [750, 212] on div "Select Diagnosis" at bounding box center [746, 210] width 81 height 14
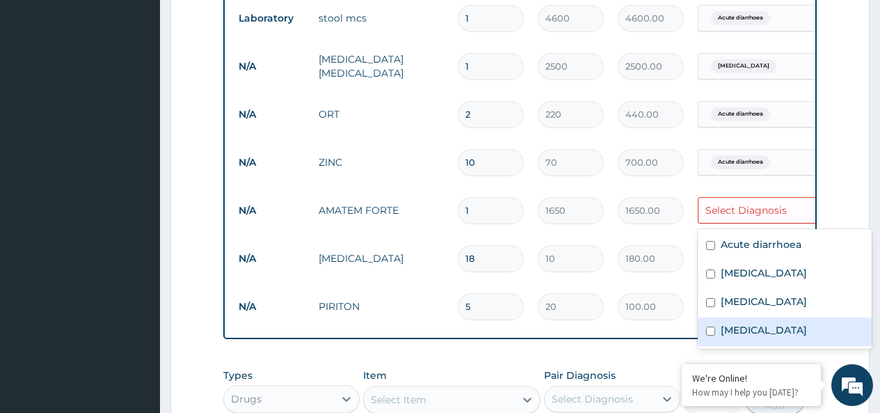
click at [711, 327] on input "checkbox" at bounding box center [710, 330] width 9 height 9
checkbox input "true"
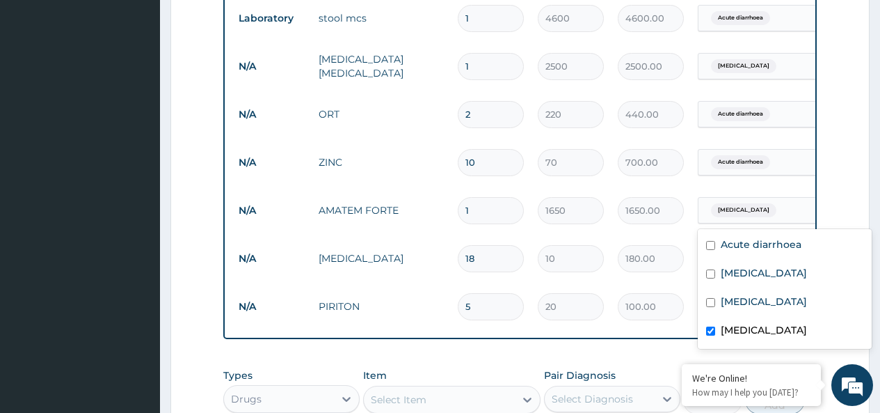
click at [840, 166] on form "Step 2 of 2 PA Code / Prescription Code PA/4D2066 Encounter Date [DATE] Importa…" at bounding box center [519, 41] width 699 height 1153
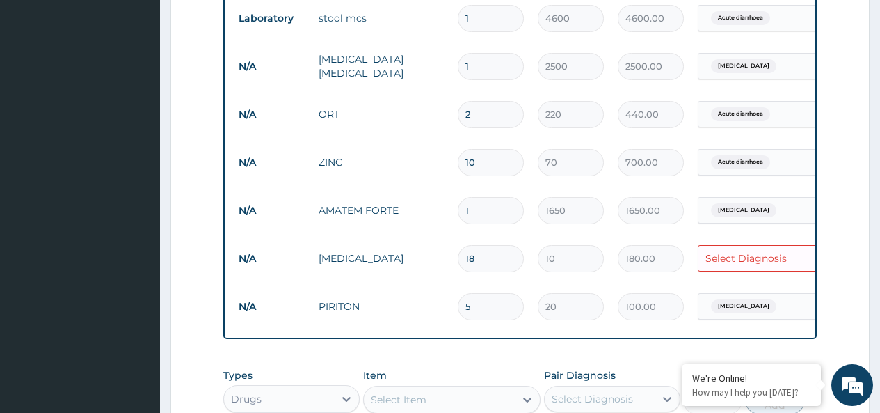
click at [726, 260] on div "Select Diagnosis" at bounding box center [746, 258] width 81 height 14
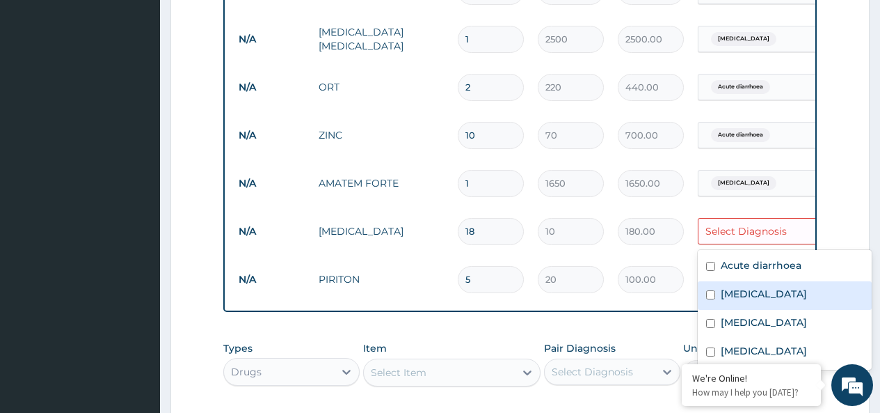
scroll to position [871, 0]
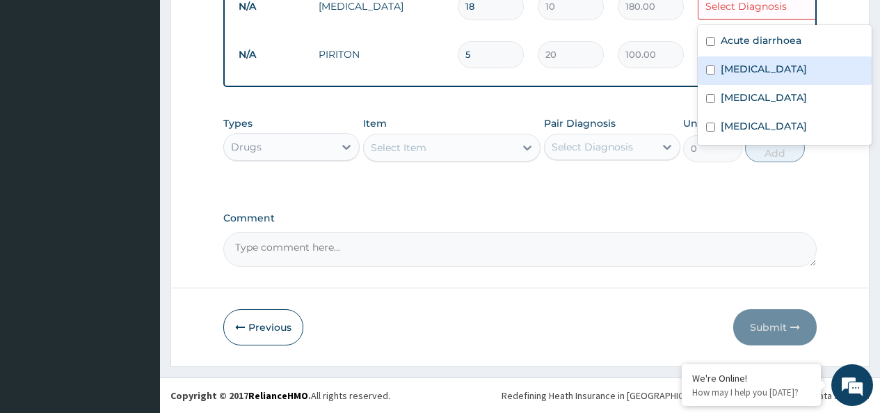
click at [709, 122] on input "checkbox" at bounding box center [710, 126] width 9 height 9
checkbox input "true"
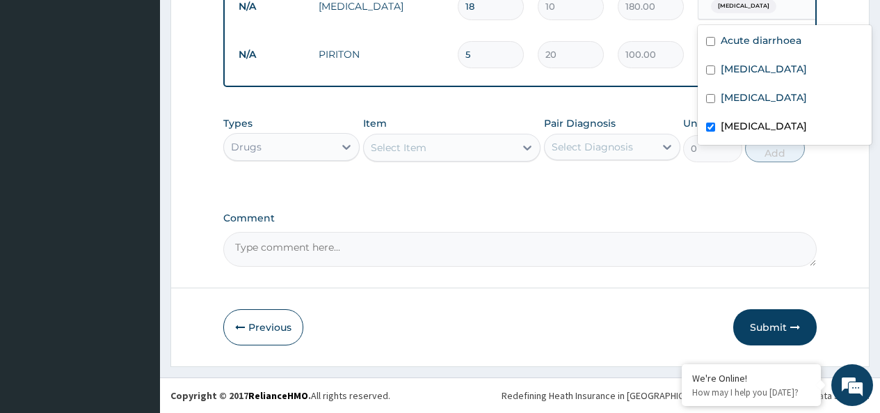
scroll to position [662, 0]
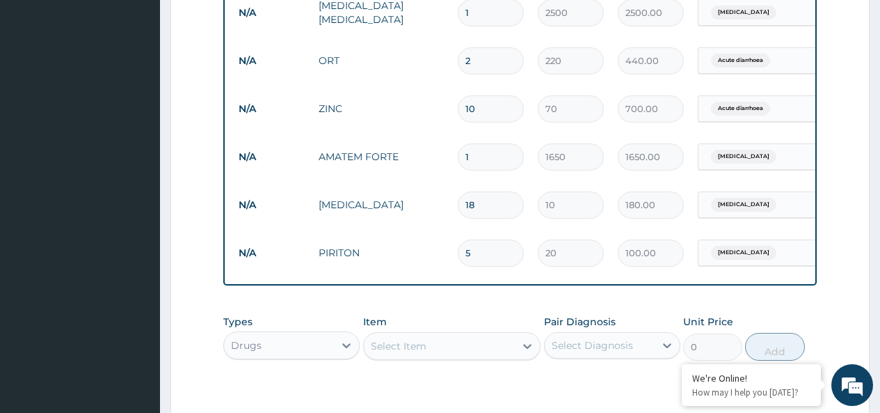
scroll to position [871, 0]
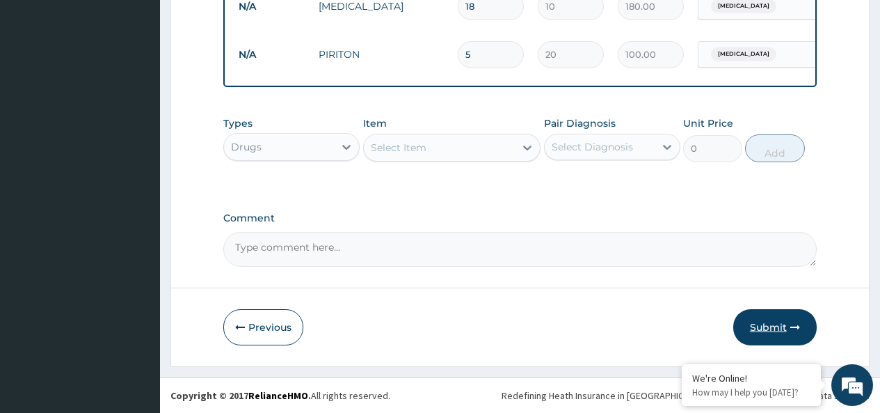
click at [767, 327] on button "Submit" at bounding box center [775, 327] width 84 height 36
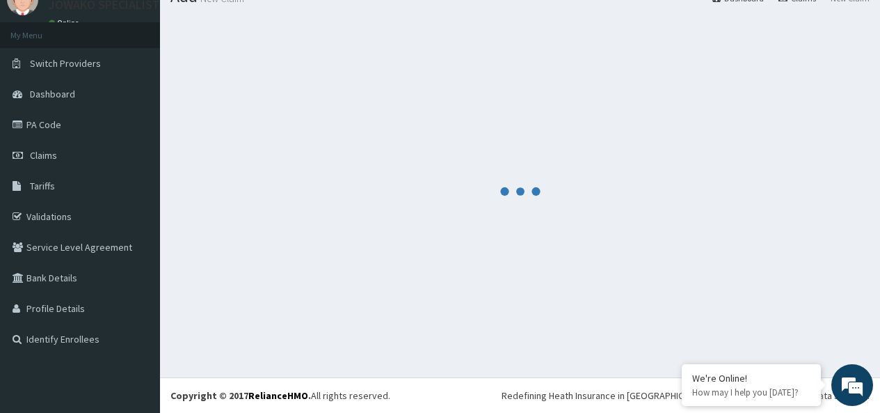
scroll to position [0, 0]
